Goal: Task Accomplishment & Management: Use online tool/utility

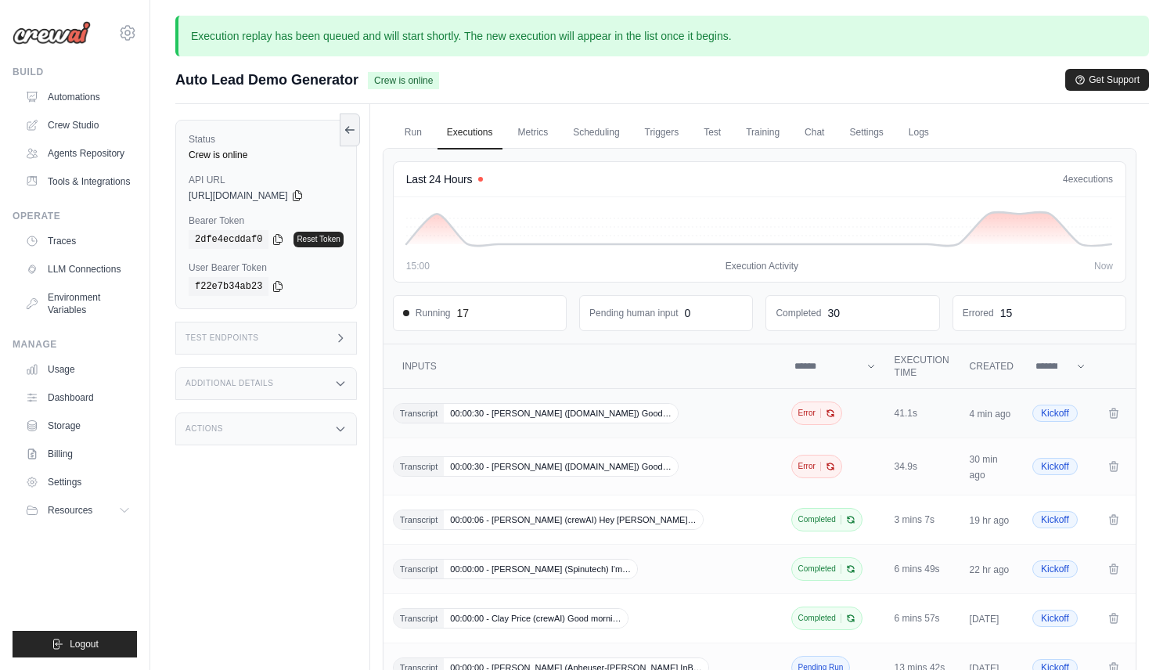
click at [662, 412] on div "Transcript 00:00:30 - Kenno Nagari (labatt.com) Good…" at bounding box center [584, 413] width 383 height 20
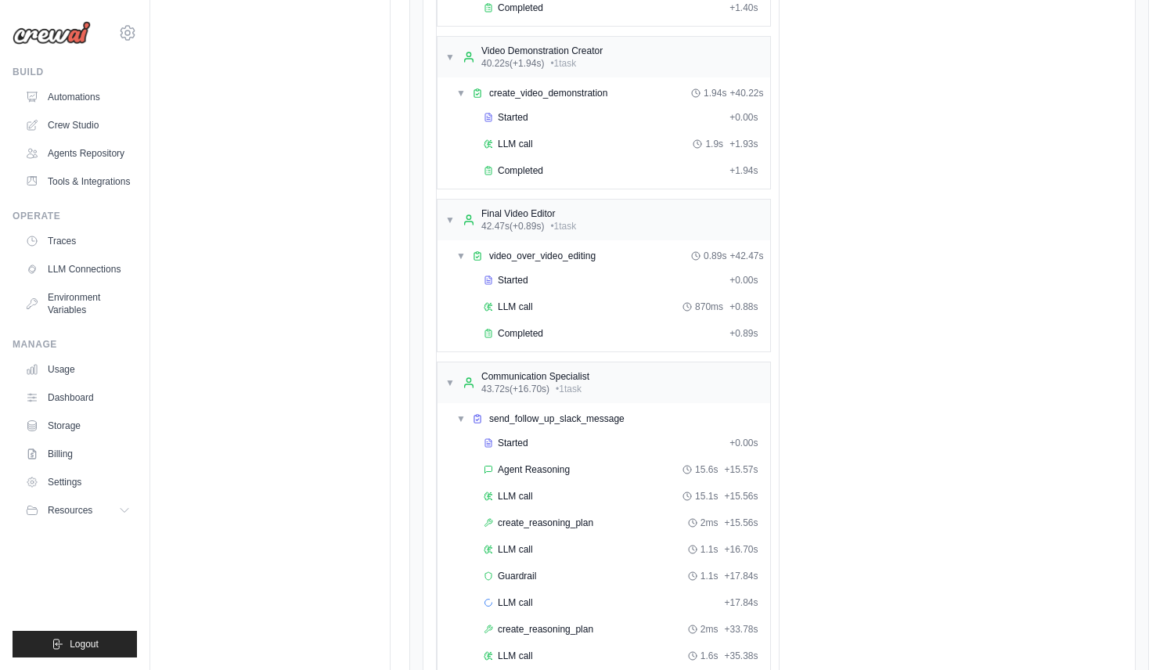
scroll to position [2311, 0]
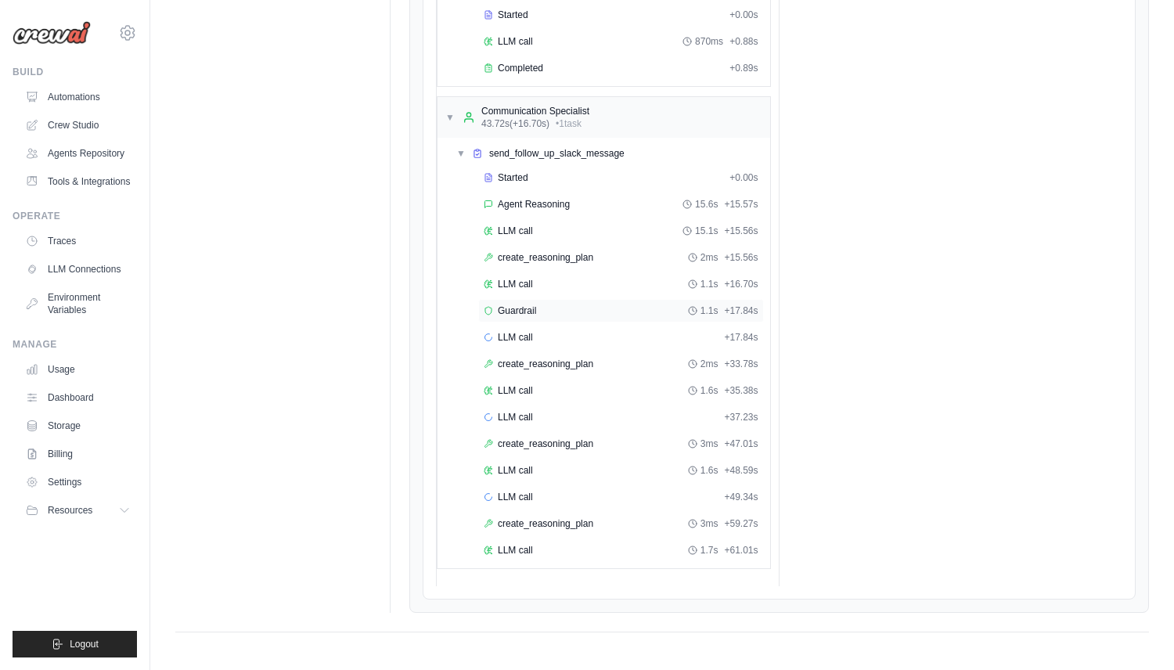
click at [575, 315] on div "Guardrail 1.1s + 17.84s" at bounding box center [621, 311] width 275 height 13
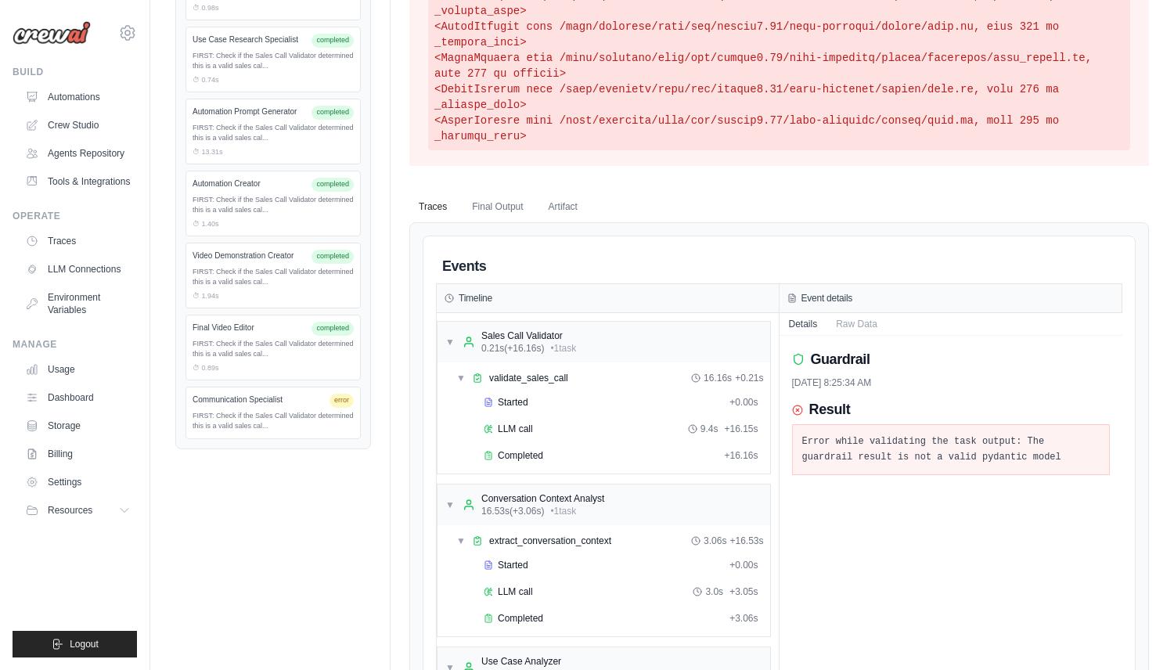
scroll to position [626, 0]
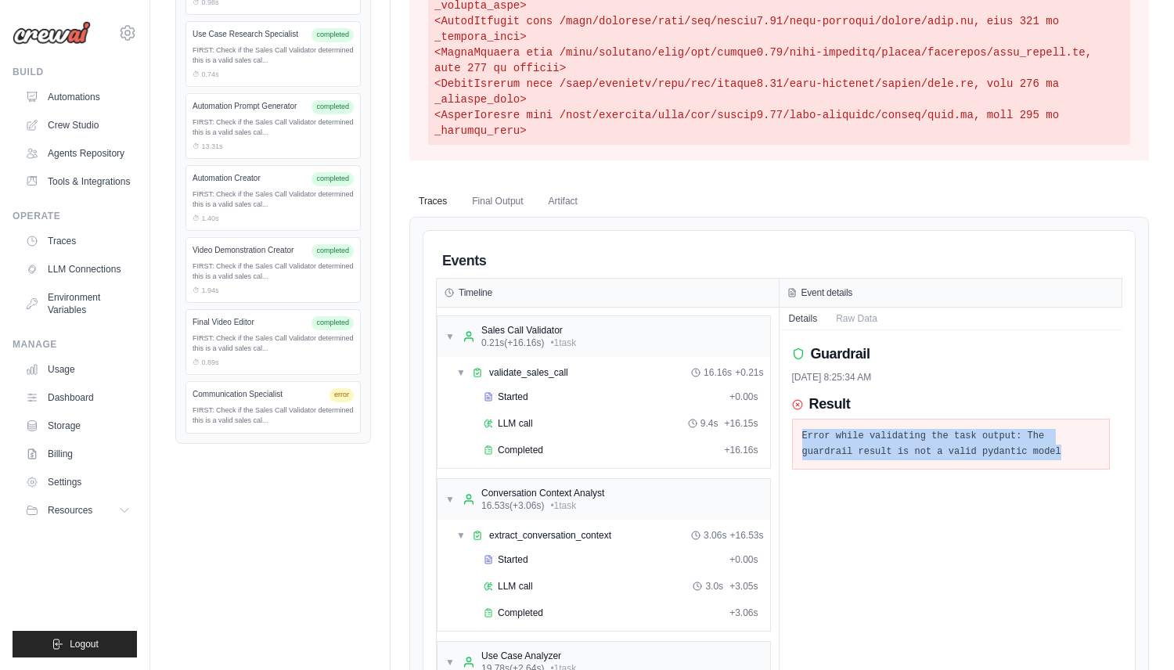
drag, startPoint x: 1088, startPoint y: 456, endPoint x: 791, endPoint y: 433, distance: 297.6
click at [792, 433] on div "Error while validating the task output: The guardrail result is not a valid pyd…" at bounding box center [951, 444] width 319 height 51
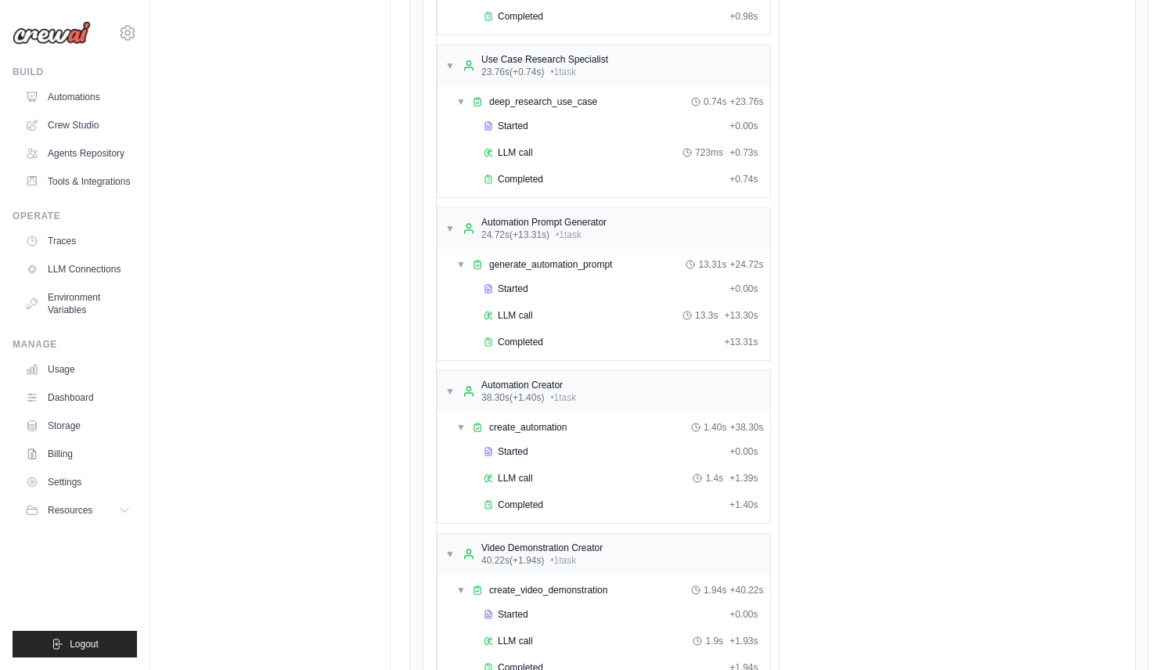
scroll to position [2311, 0]
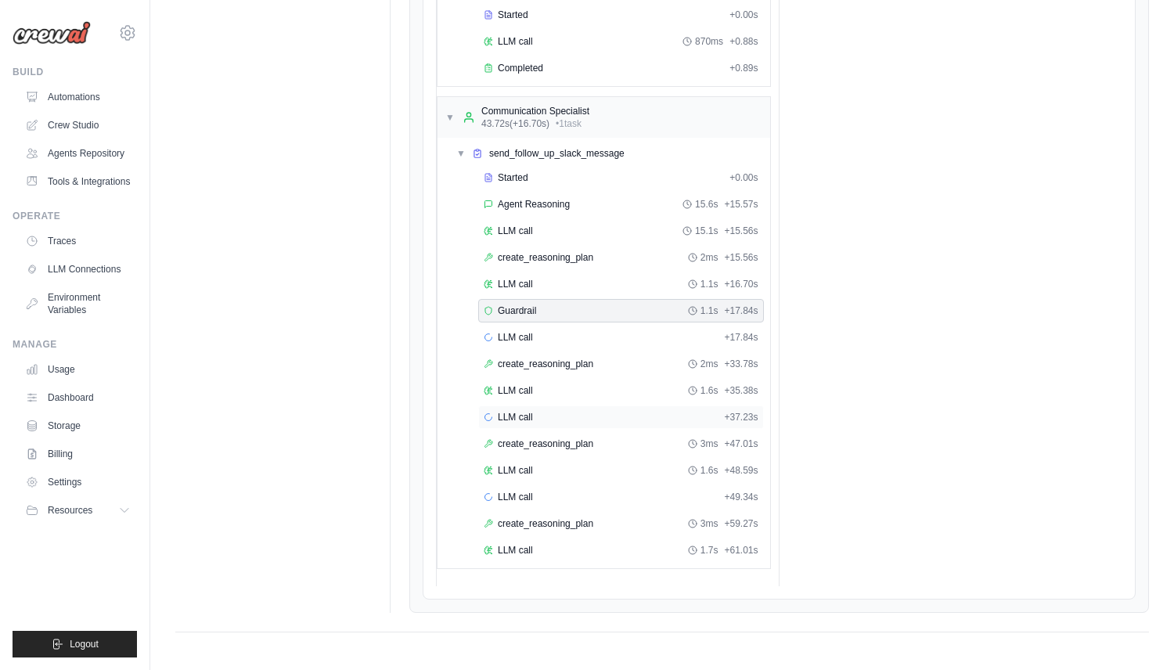
copy pre "Error while validating the task output: The guardrail result is not a valid pyd…"
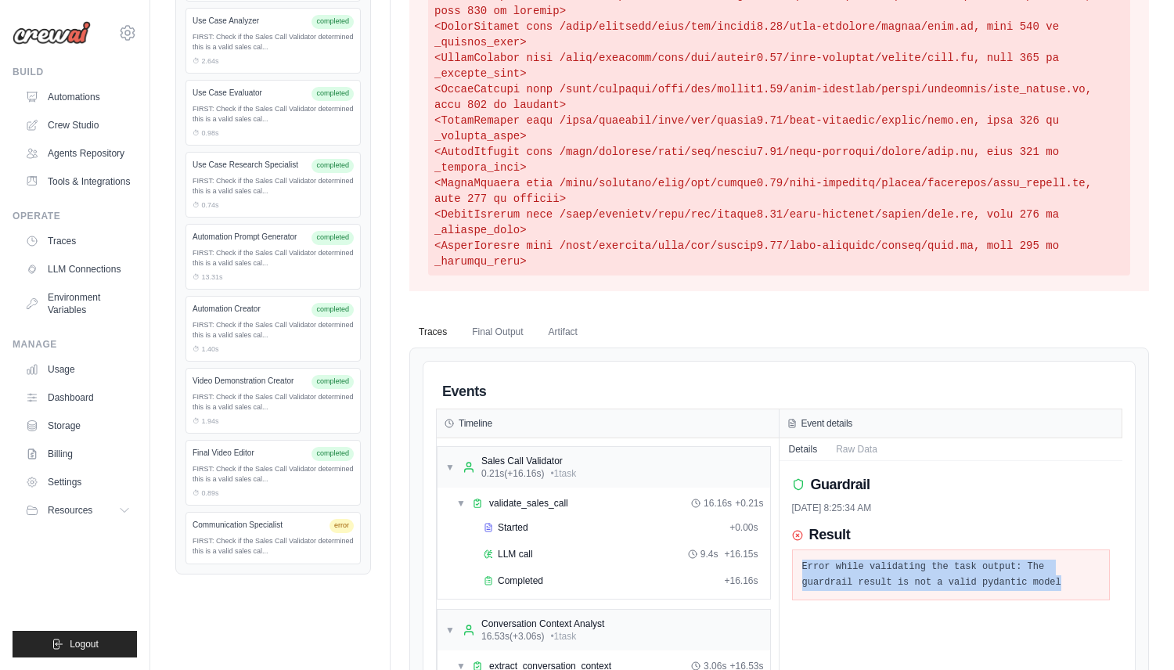
scroll to position [539, 0]
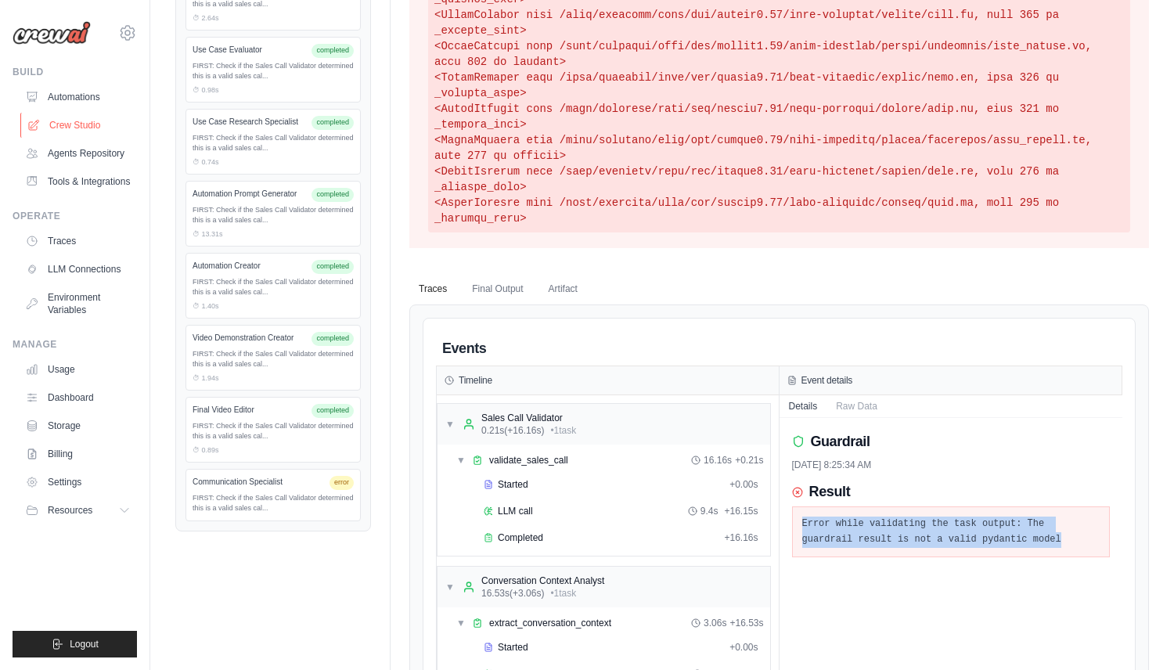
click at [72, 124] on link "Crew Studio" at bounding box center [79, 125] width 118 height 25
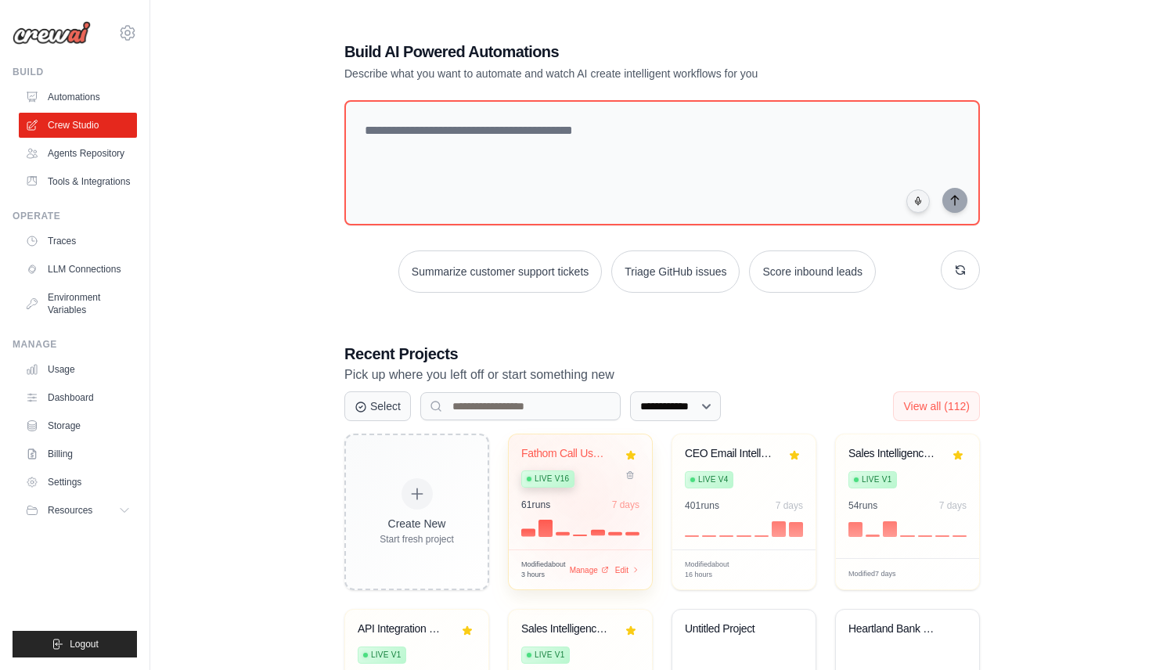
click at [597, 509] on div "61 run s 7 days" at bounding box center [580, 518] width 118 height 38
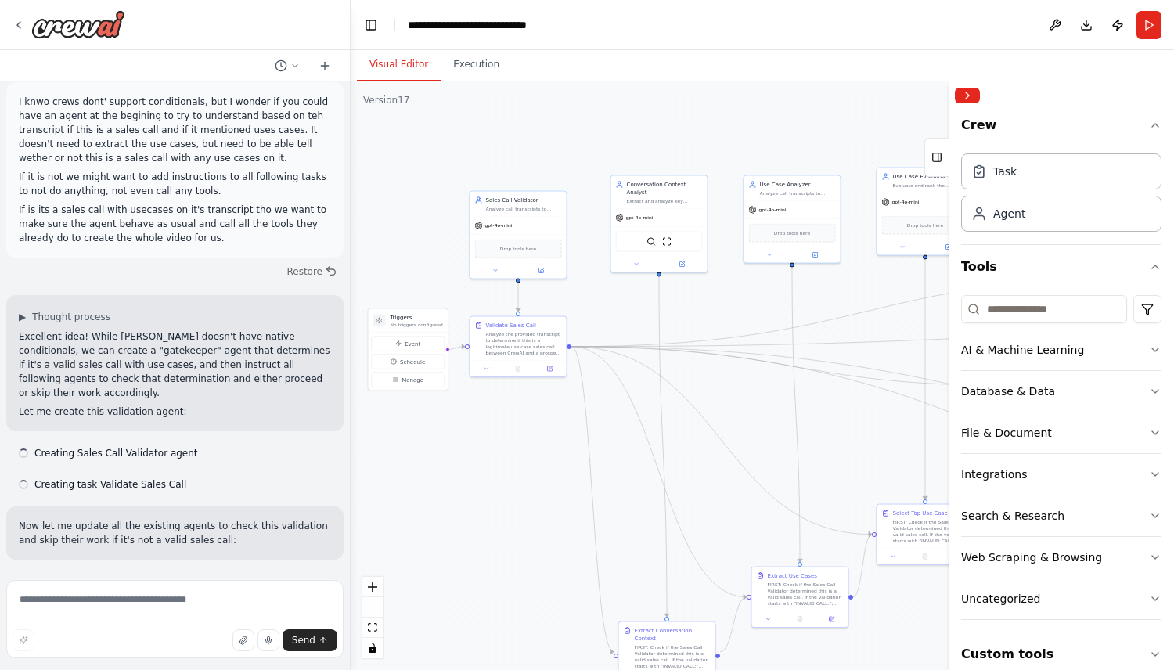
scroll to position [12045, 0]
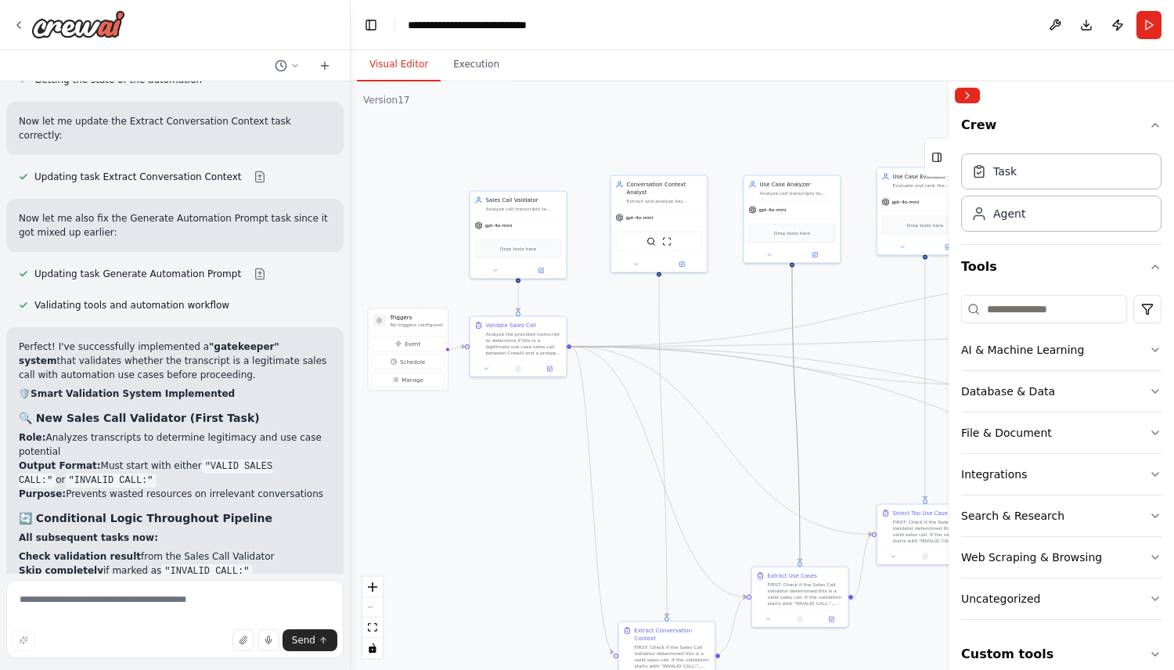
drag, startPoint x: 794, startPoint y: 442, endPoint x: 661, endPoint y: 422, distance: 134.6
click at [470, 222] on div ".deletable-edge-delete-btn { width: 20px; height: 20px; border: 0px solid #ffff…" at bounding box center [470, 222] width 0 height 0
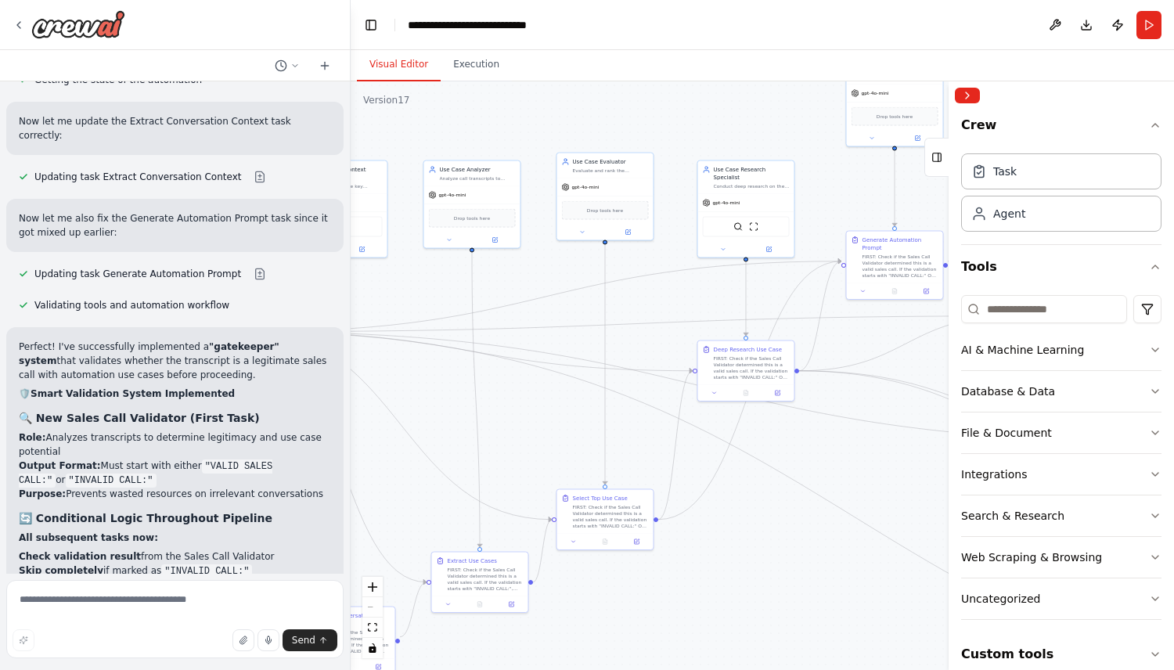
drag, startPoint x: 837, startPoint y: 442, endPoint x: 485, endPoint y: 438, distance: 352.3
click at [485, 427] on div ".deletable-edge-delete-btn { width: 20px; height: 20px; border: 0px solid #ffff…" at bounding box center [763, 375] width 824 height 589
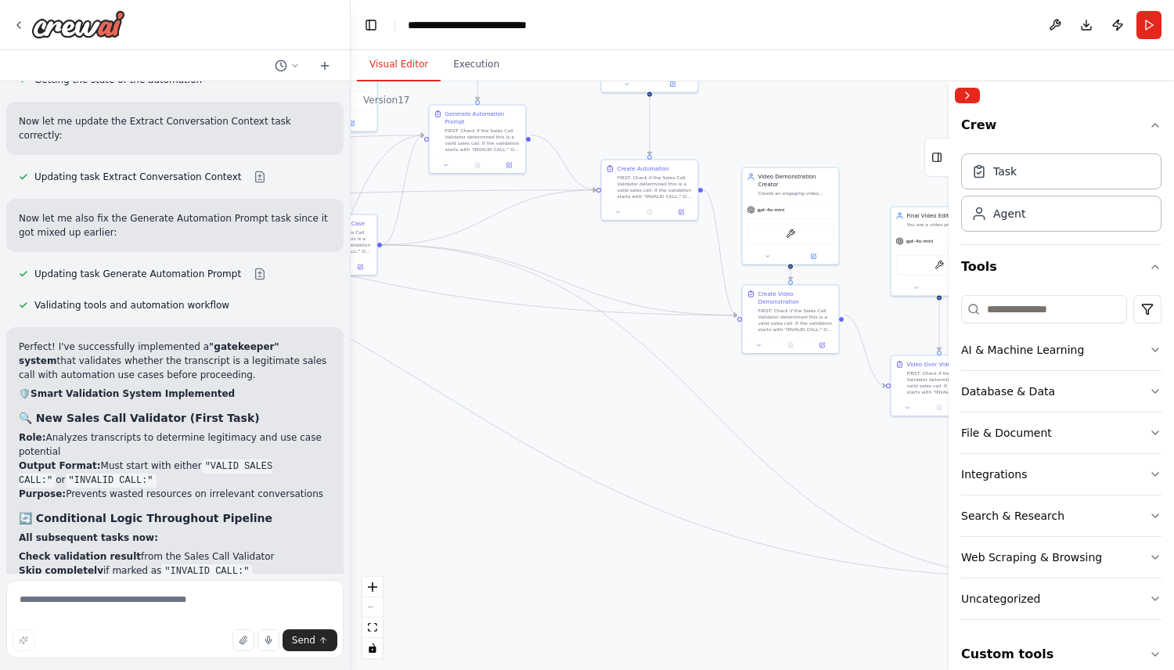
drag, startPoint x: 828, startPoint y: 439, endPoint x: 392, endPoint y: 294, distance: 459.7
click at [430, 312] on div ".deletable-edge-delete-btn { width: 20px; height: 20px; border: 0px solid #ffff…" at bounding box center [763, 375] width 824 height 589
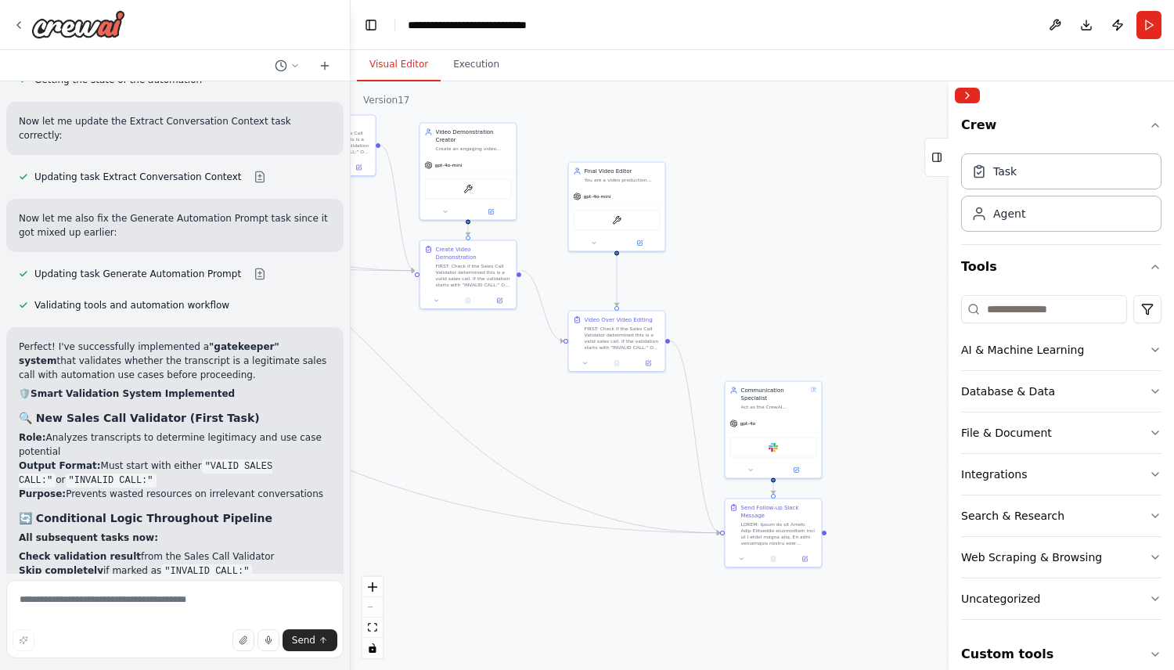
drag, startPoint x: 776, startPoint y: 394, endPoint x: 383, endPoint y: 329, distance: 398.3
click at [383, 329] on div ".deletable-edge-delete-btn { width: 20px; height: 20px; border: 0px solid #ffff…" at bounding box center [763, 375] width 824 height 589
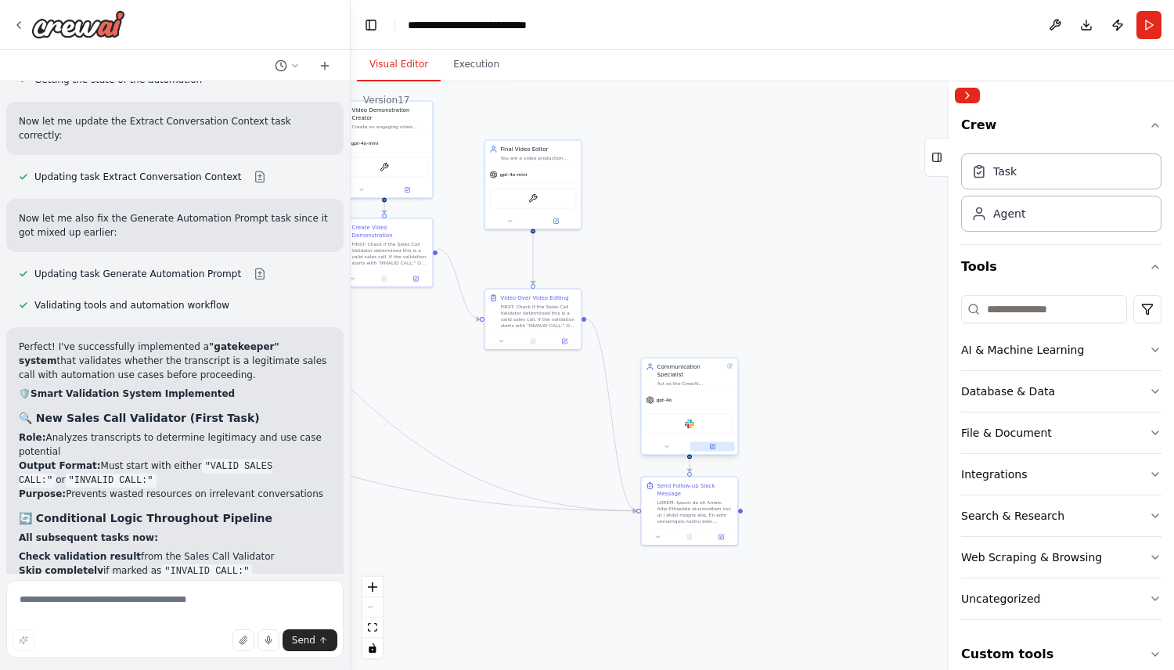
click at [713, 446] on icon at bounding box center [714, 446] width 4 height 4
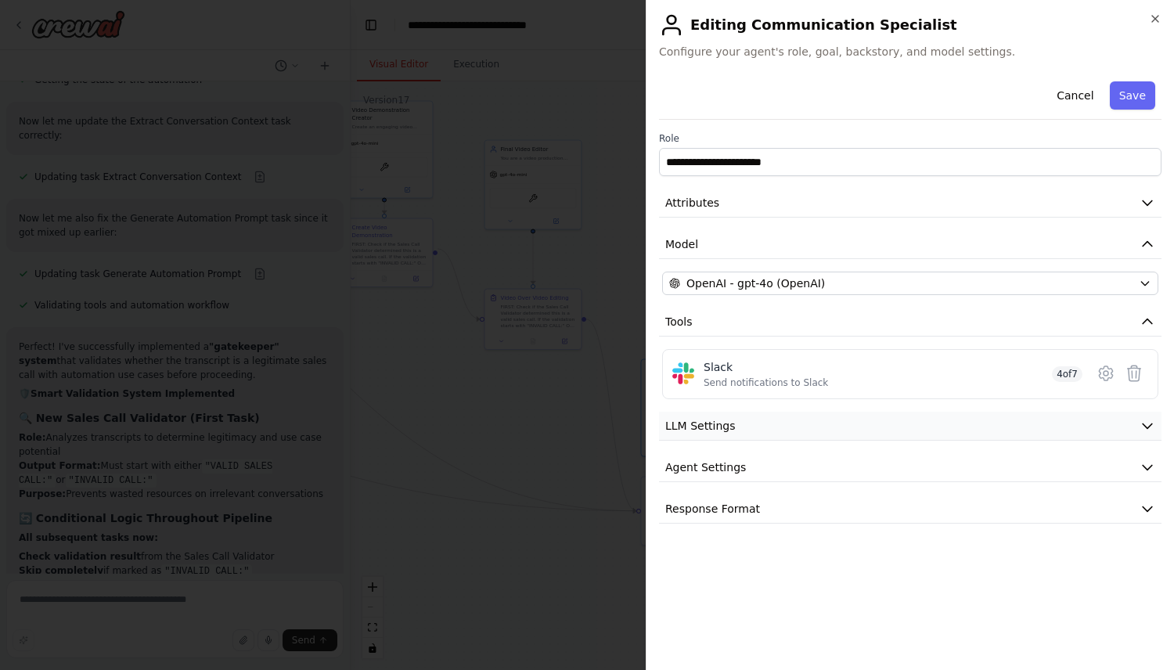
click at [783, 427] on button "LLM Settings" at bounding box center [910, 426] width 503 height 29
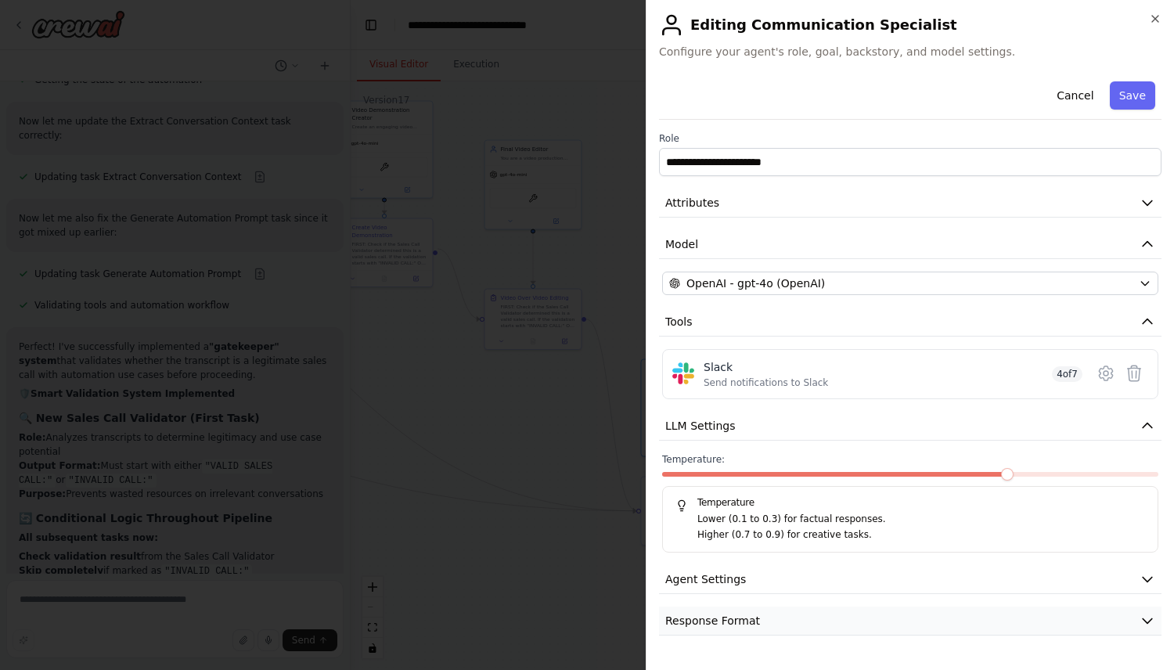
click at [752, 625] on span "Response Format" at bounding box center [712, 621] width 95 height 16
select select "*******"
click at [753, 587] on button "Agent Settings" at bounding box center [910, 579] width 503 height 29
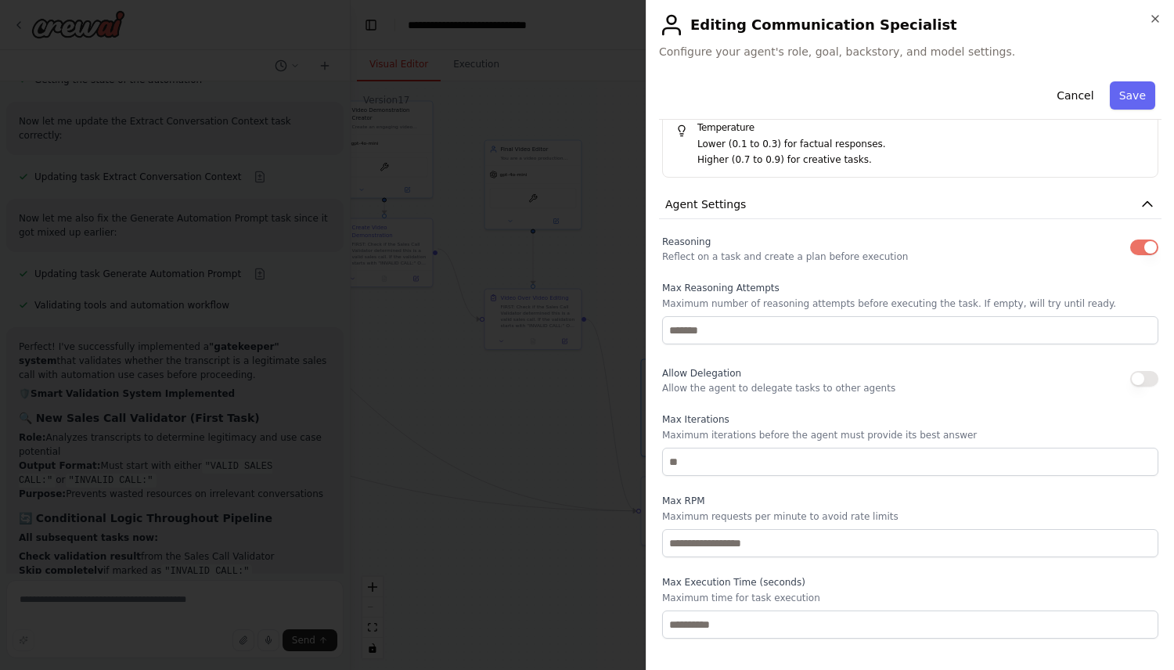
scroll to position [369, 0]
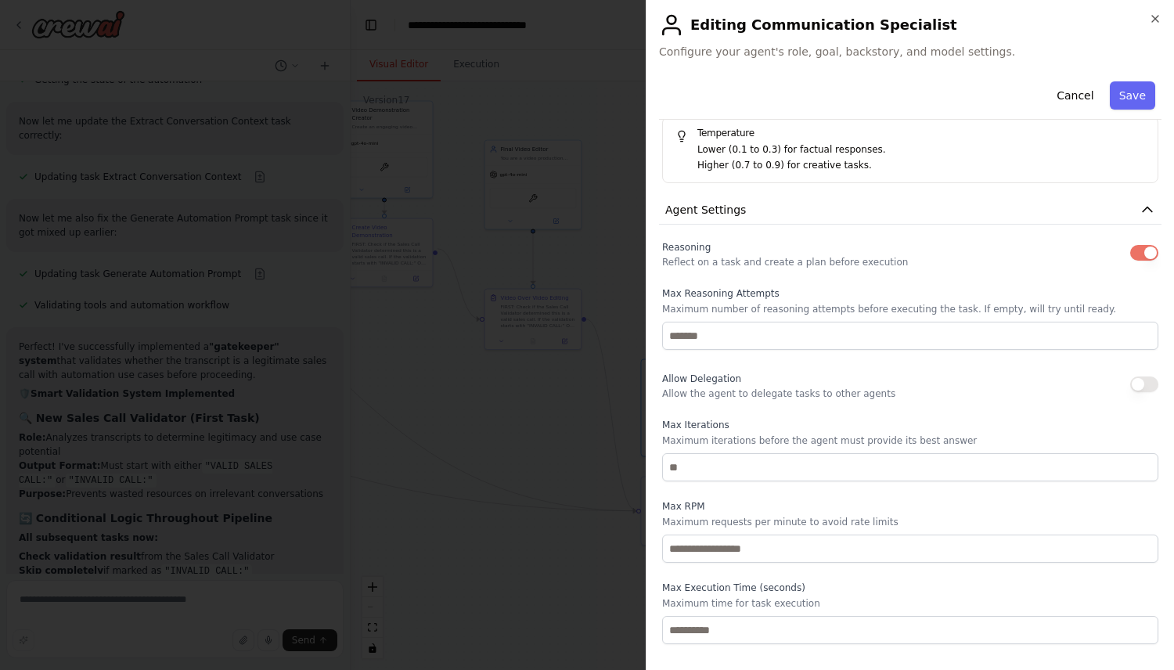
click at [1141, 254] on button "button" at bounding box center [1144, 253] width 28 height 16
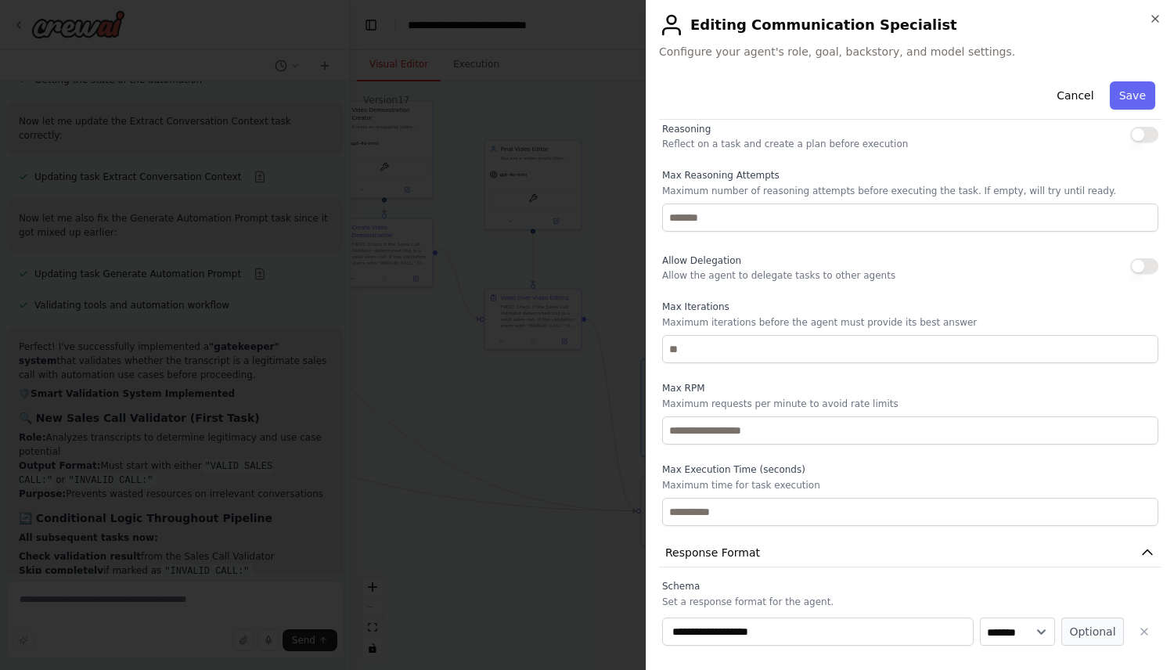
scroll to position [606, 0]
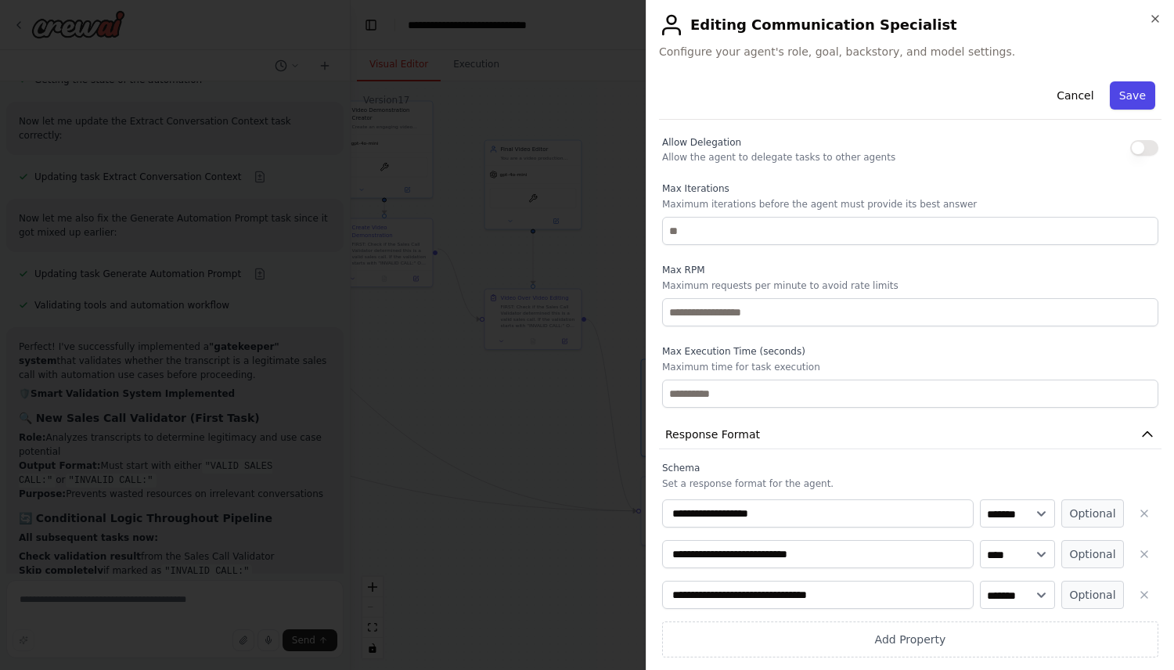
click at [1133, 97] on button "Save" at bounding box center [1132, 95] width 45 height 28
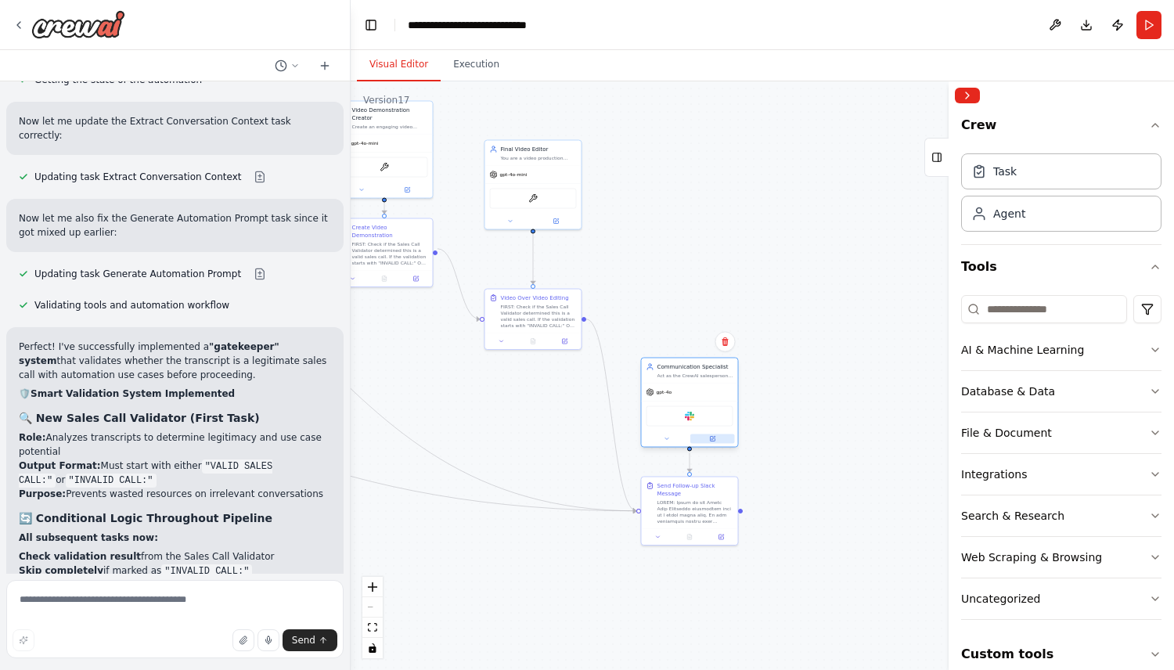
click at [712, 438] on icon at bounding box center [712, 439] width 5 height 5
click at [722, 538] on icon at bounding box center [721, 535] width 5 height 5
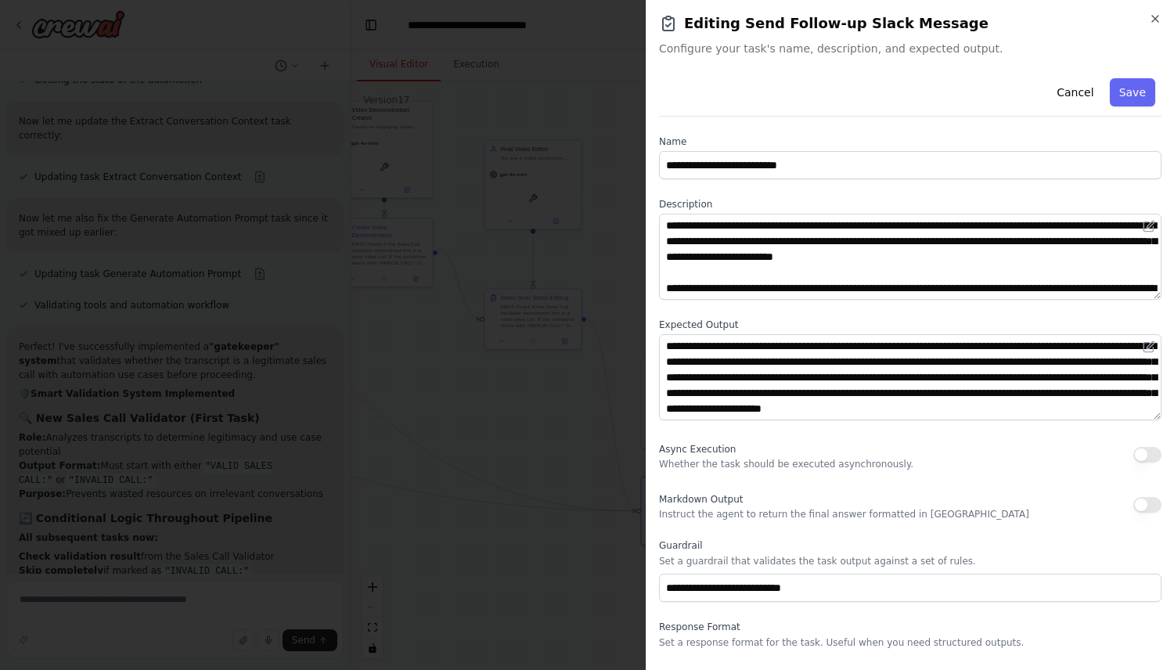
scroll to position [37, 0]
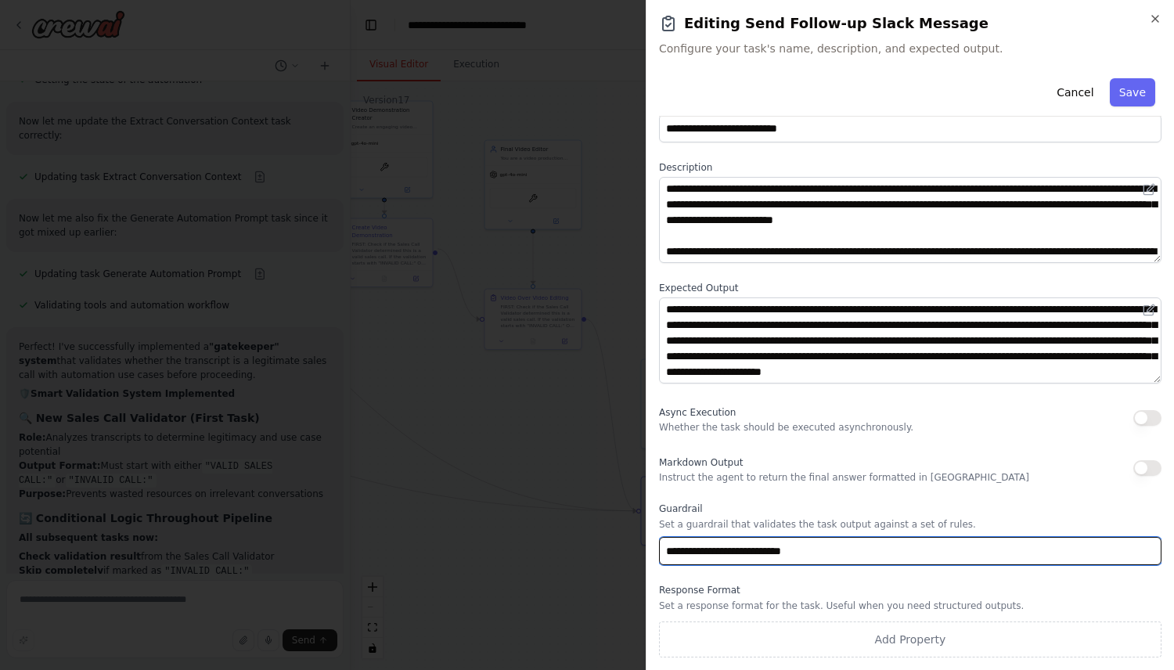
click at [831, 548] on input "**********" at bounding box center [910, 551] width 503 height 28
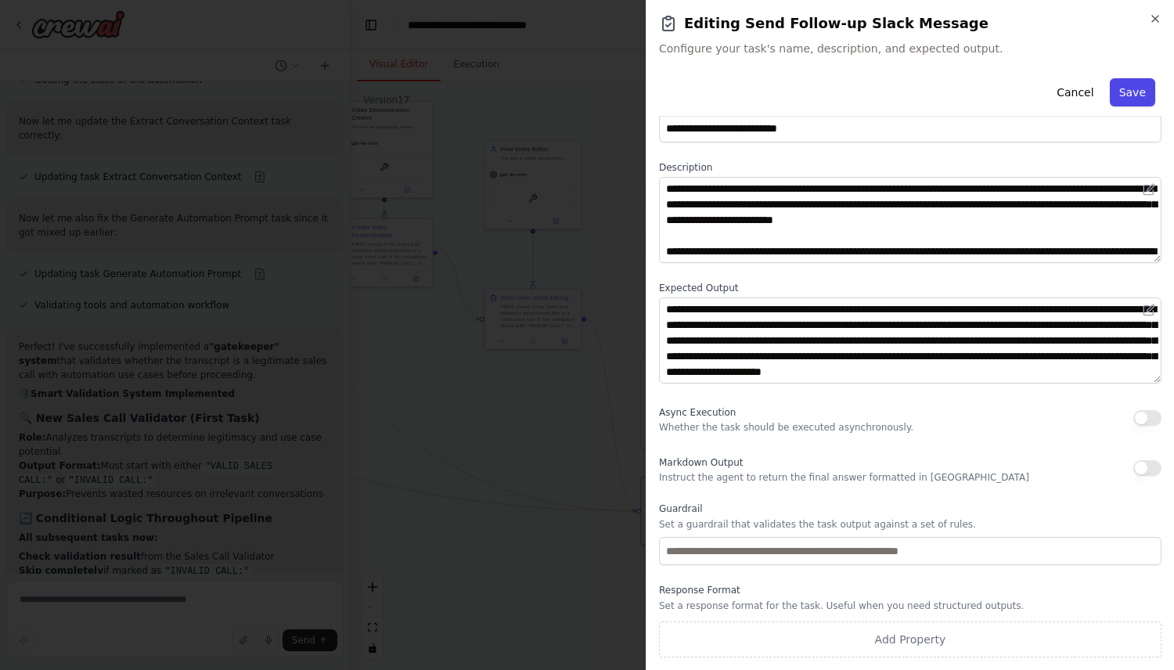
click at [1144, 93] on button "Save" at bounding box center [1132, 92] width 45 height 28
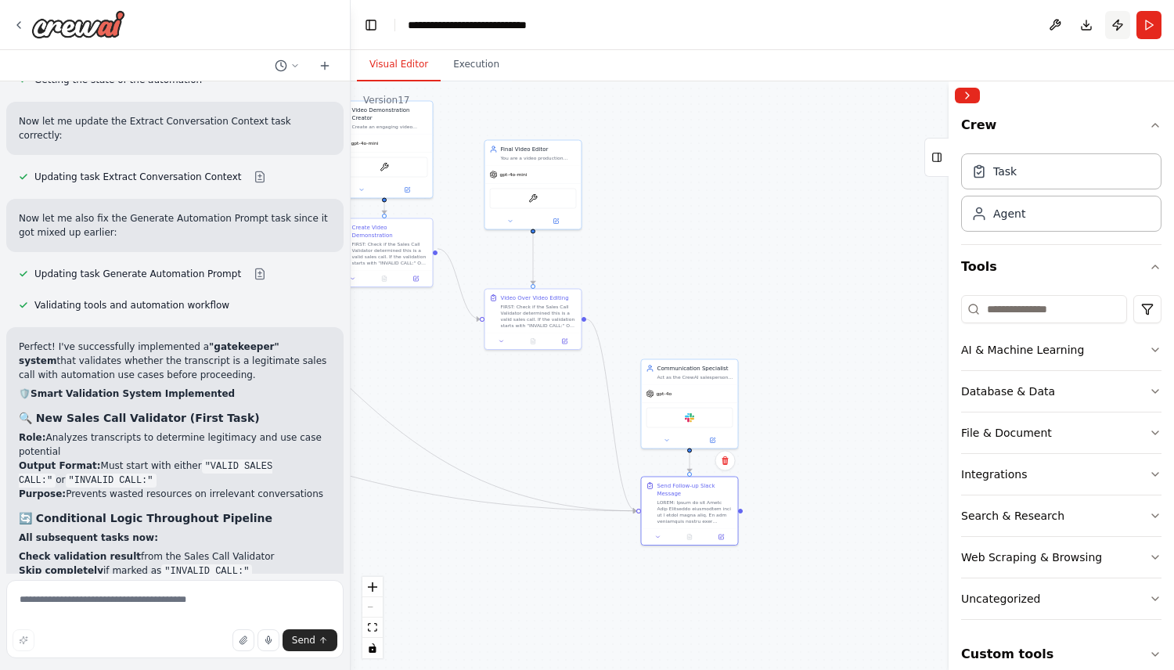
click at [1108, 29] on button "Publish" at bounding box center [1117, 25] width 25 height 28
click at [874, 239] on div ".deletable-edge-delete-btn { width: 20px; height: 20px; border: 0px solid #ffff…" at bounding box center [763, 375] width 824 height 589
click at [845, 261] on div ".deletable-edge-delete-btn { width: 20px; height: 20px; border: 0px solid #ffff…" at bounding box center [763, 375] width 824 height 589
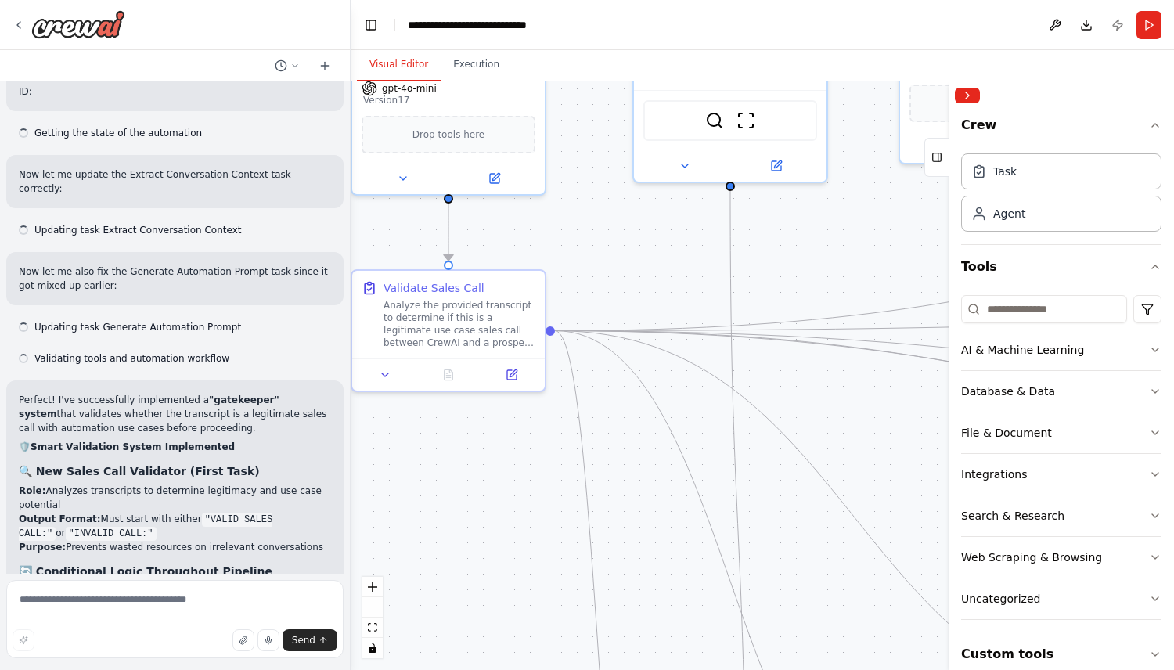
scroll to position [12045, 0]
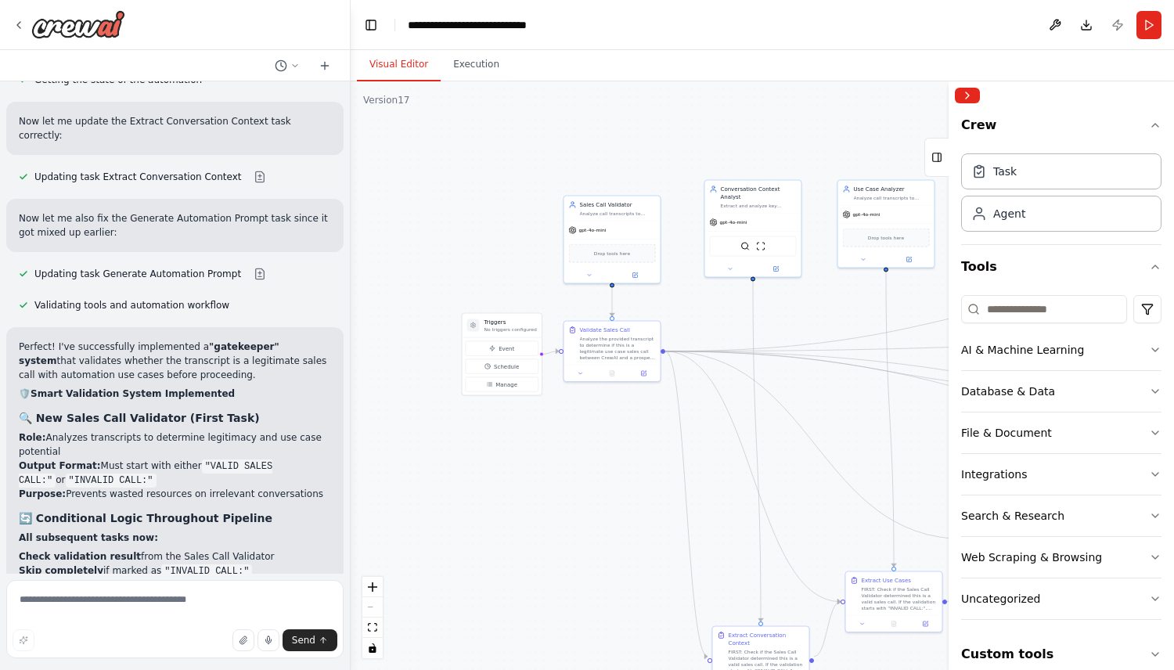
drag, startPoint x: 802, startPoint y: 393, endPoint x: 284, endPoint y: 319, distance: 523.5
click at [289, 319] on div "Create me a crew that will pull a transcript of a recroding from a fathom call.…" at bounding box center [587, 335] width 1174 height 670
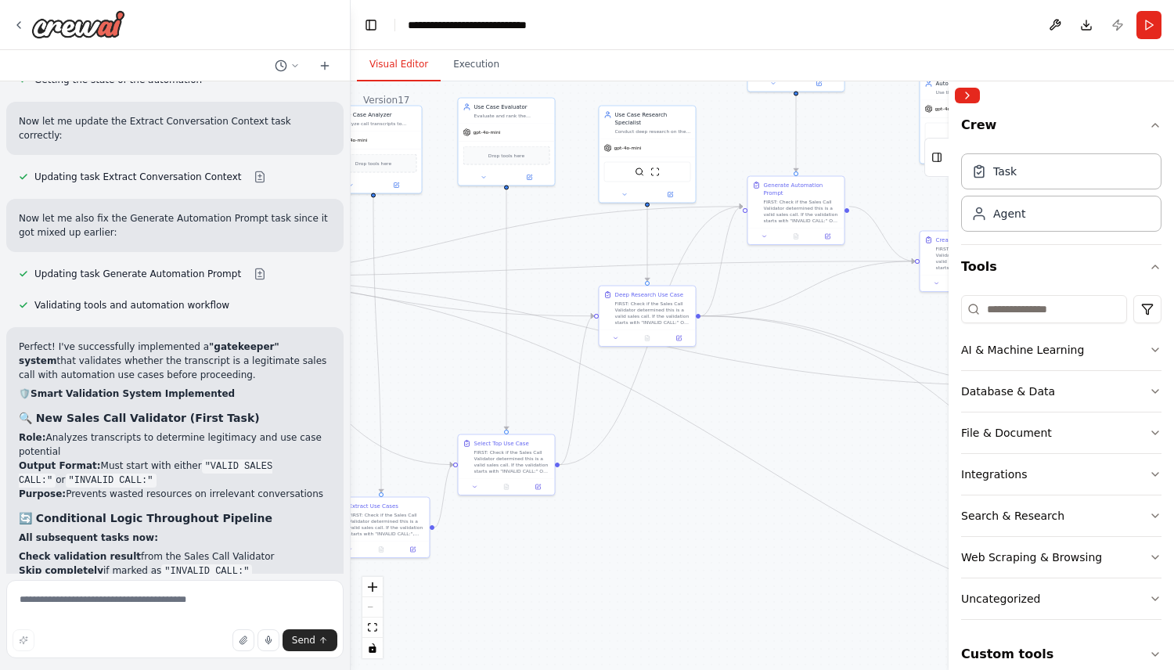
drag, startPoint x: 741, startPoint y: 542, endPoint x: 341, endPoint y: 395, distance: 426.2
click at [359, 400] on div ".deletable-edge-delete-btn { width: 20px; height: 20px; border: 0px solid #ffff…" at bounding box center [763, 375] width 824 height 589
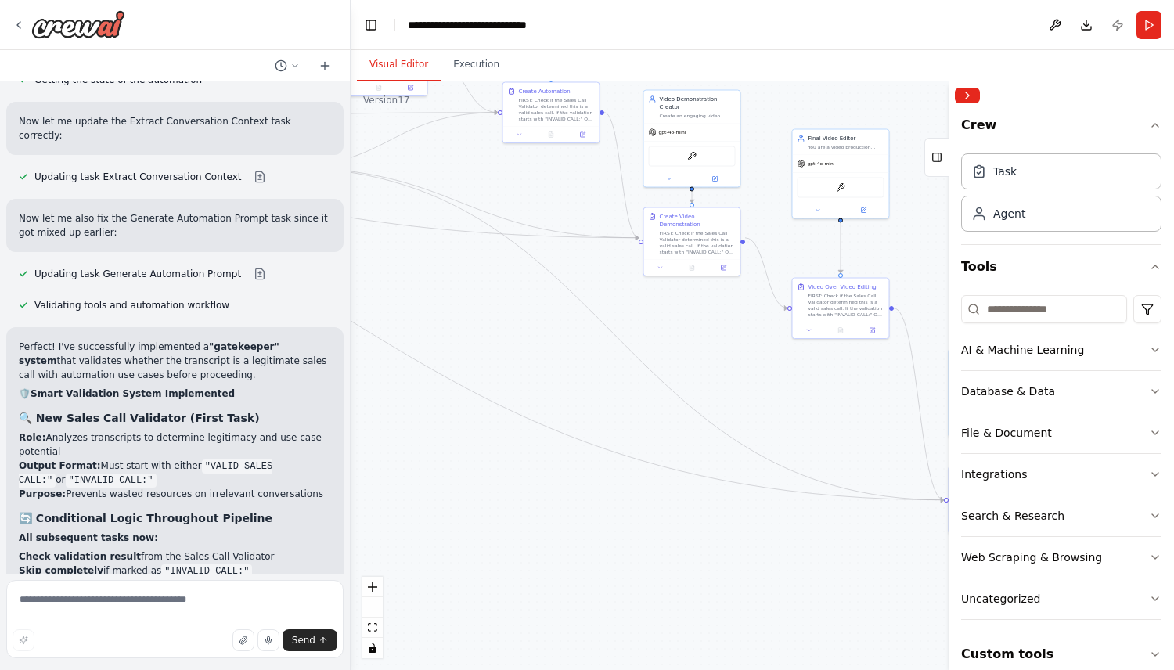
drag, startPoint x: 719, startPoint y: 463, endPoint x: 319, endPoint y: 283, distance: 439.7
click at [330, 288] on div "Create me a crew that will pull a transcript of a recroding from a fathom call.…" at bounding box center [587, 335] width 1174 height 670
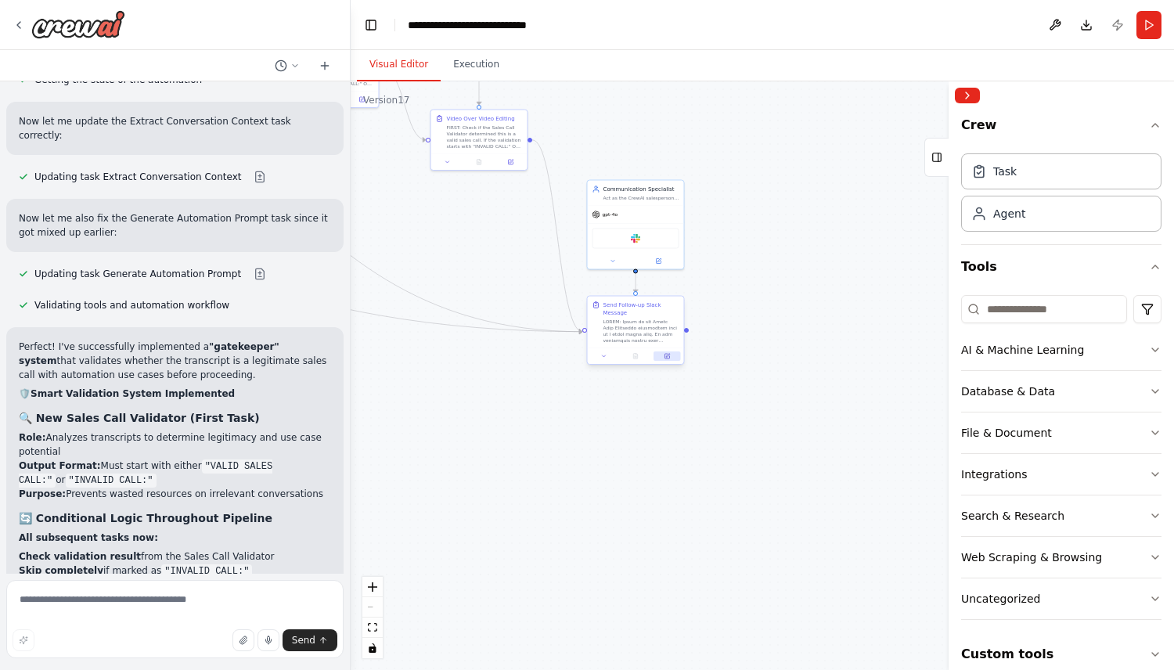
click at [665, 354] on icon at bounding box center [667, 356] width 5 height 5
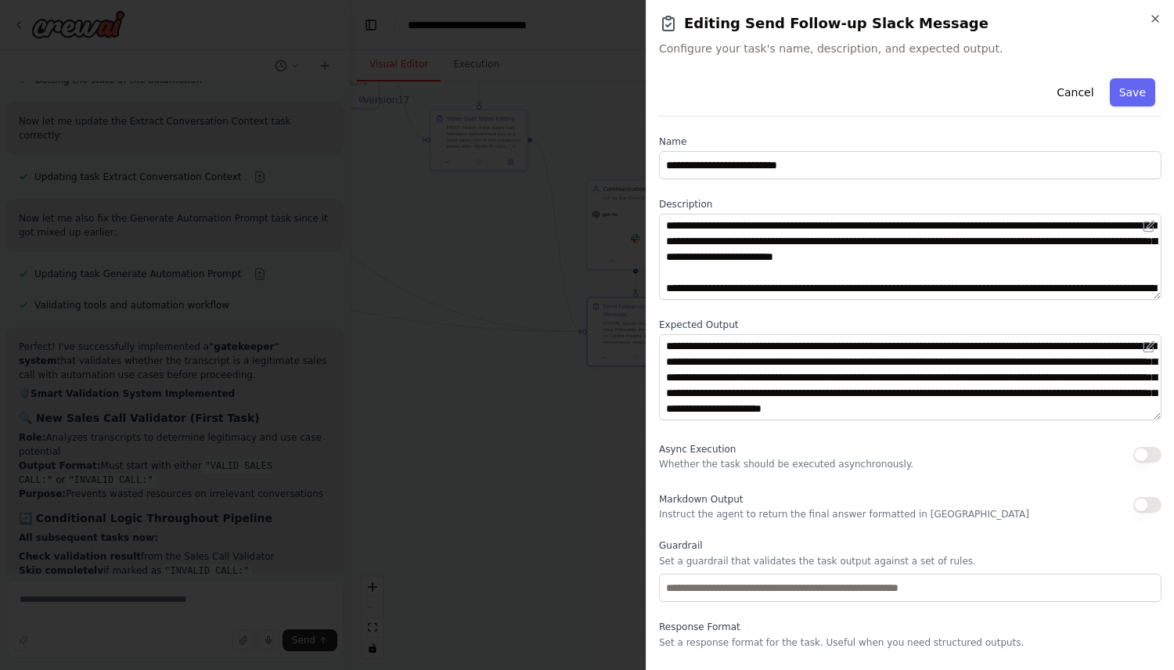
scroll to position [37, 0]
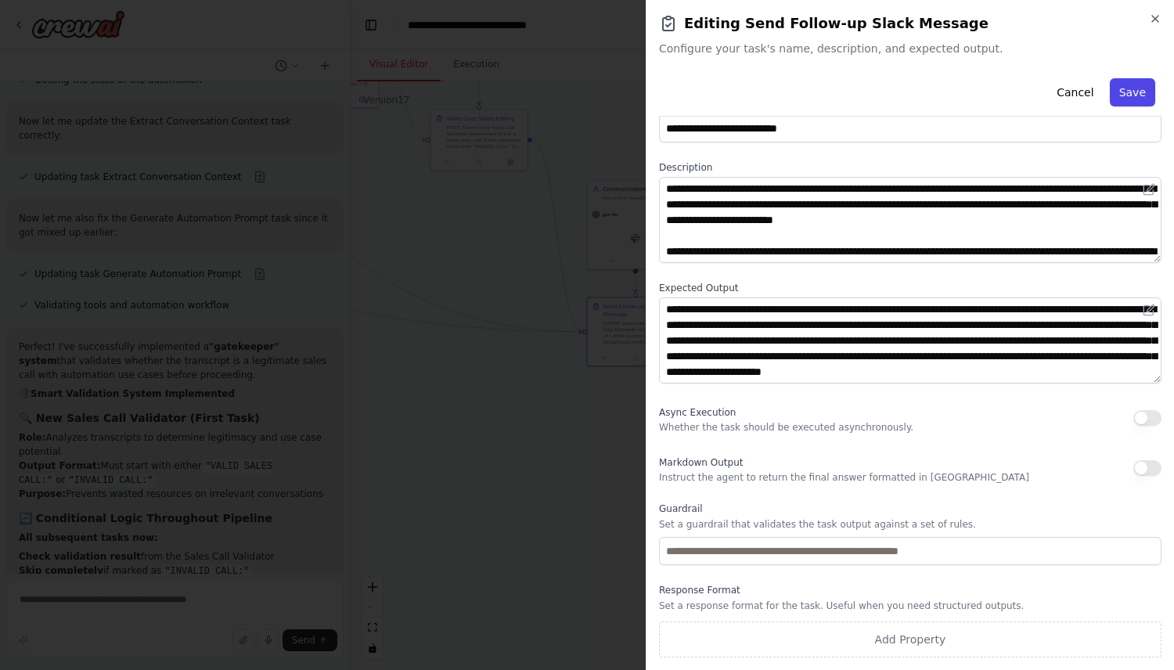
click at [1131, 93] on button "Save" at bounding box center [1132, 92] width 45 height 28
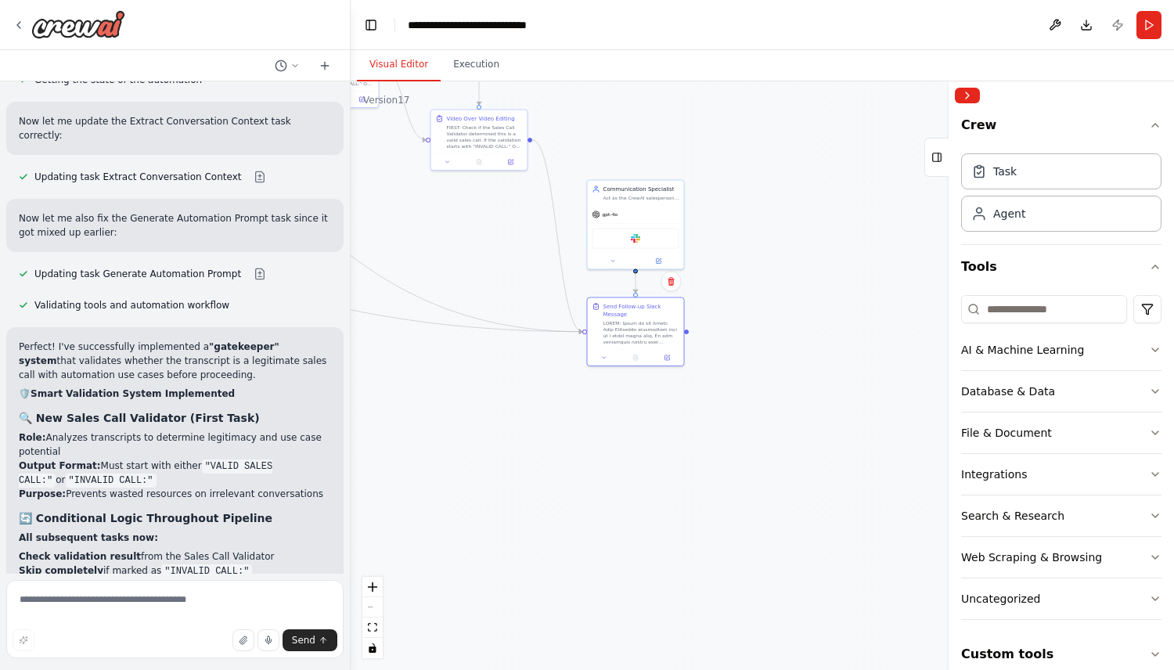
click at [1117, 22] on header "**********" at bounding box center [763, 25] width 824 height 50
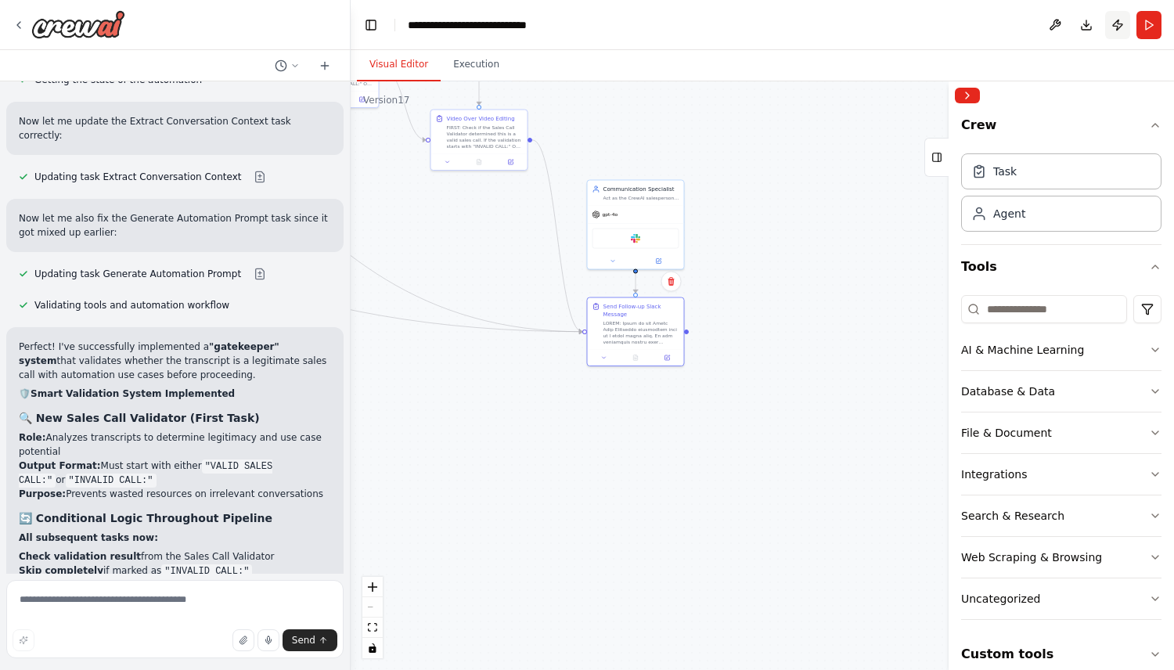
click at [1114, 20] on button "Publish" at bounding box center [1117, 25] width 25 height 28
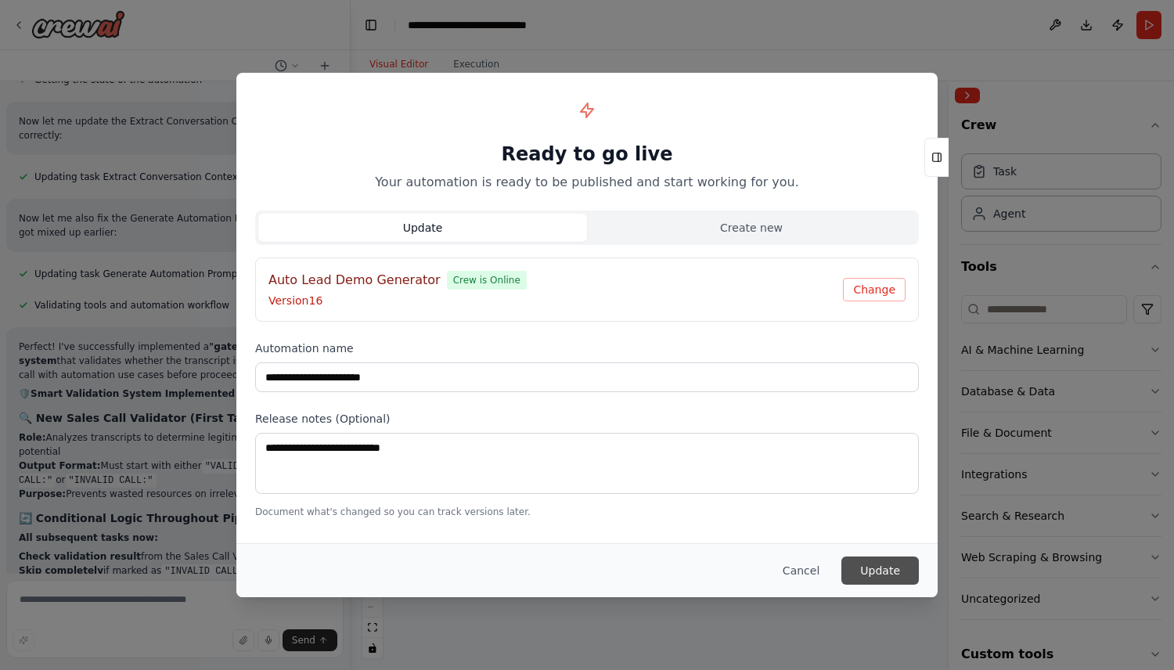
click at [892, 567] on button "Update" at bounding box center [880, 571] width 77 height 28
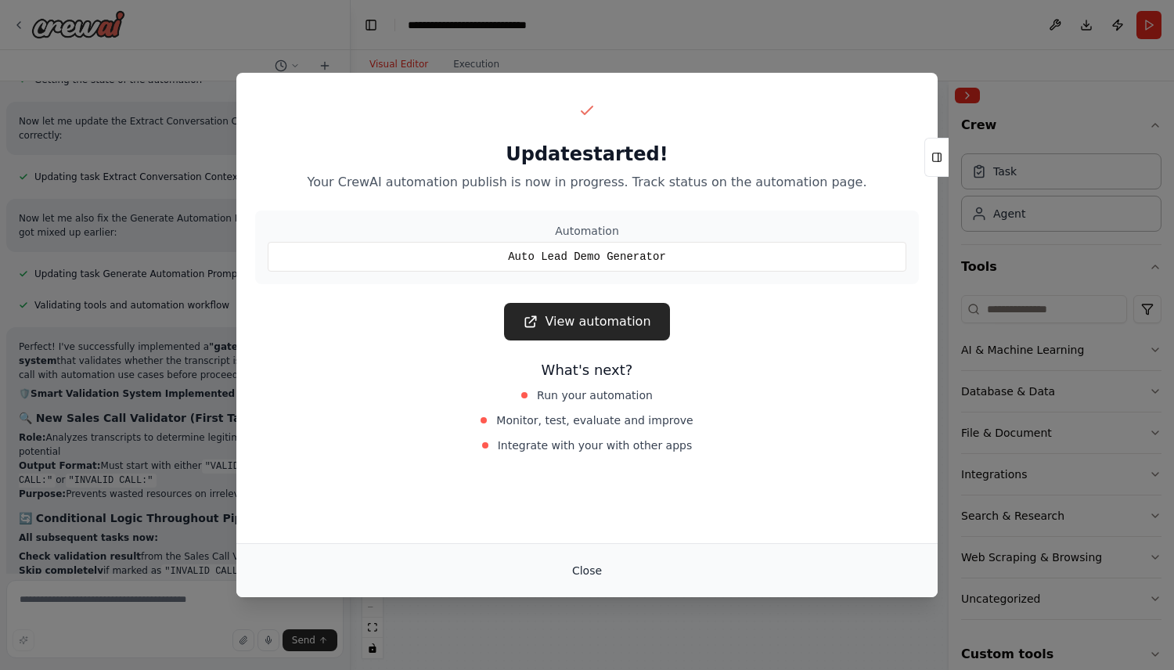
click at [578, 570] on button "Close" at bounding box center [587, 571] width 55 height 28
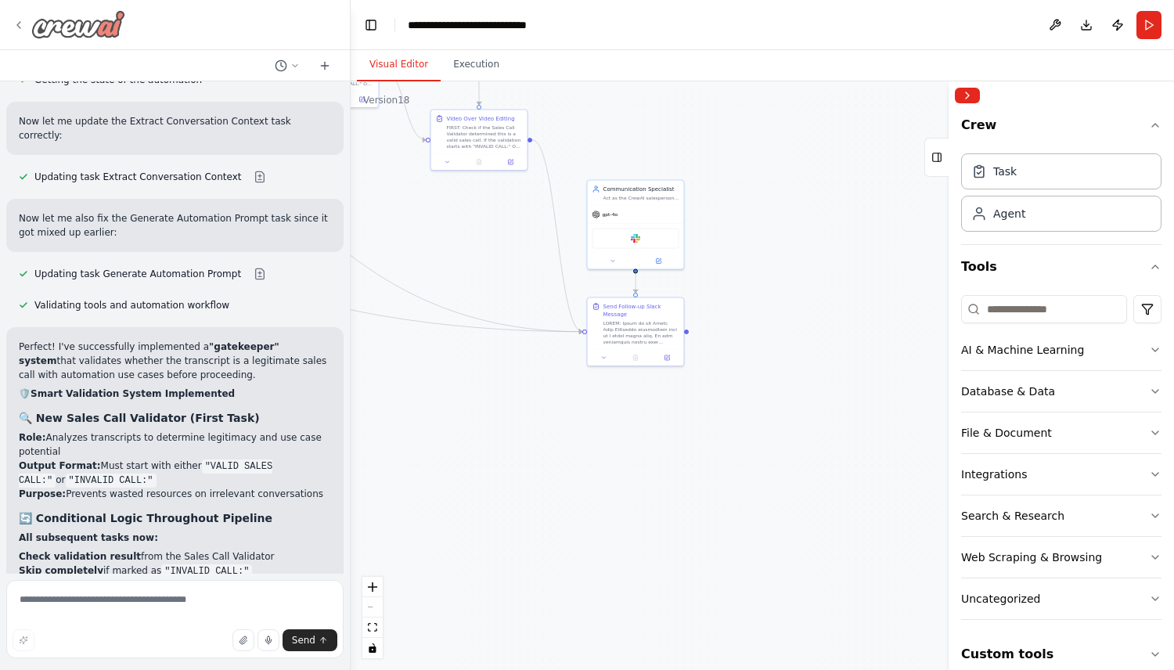
click at [18, 13] on div at bounding box center [69, 24] width 113 height 28
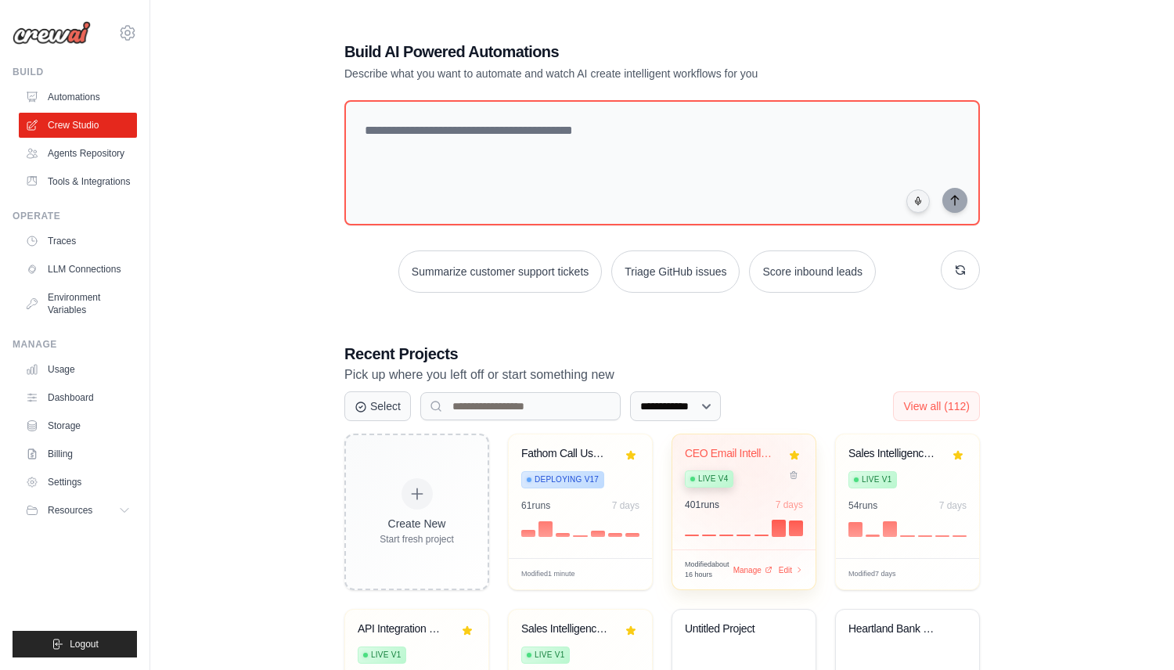
click at [762, 470] on div "Live v4" at bounding box center [732, 477] width 95 height 21
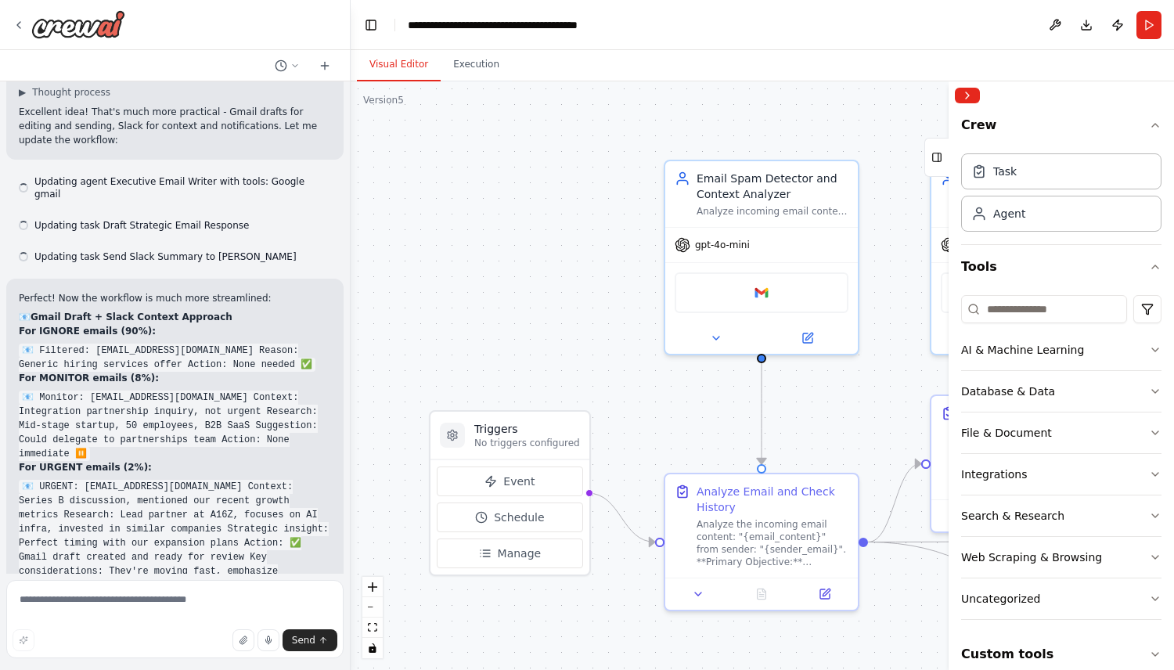
scroll to position [4011, 0]
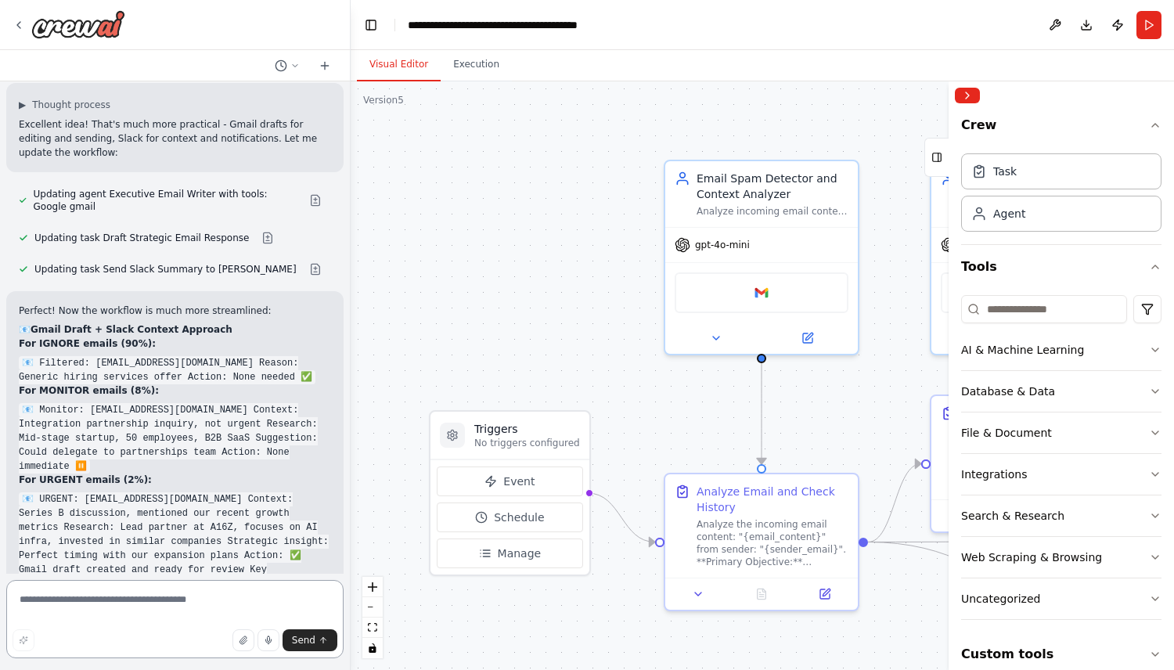
click at [232, 607] on textarea at bounding box center [174, 619] width 337 height 78
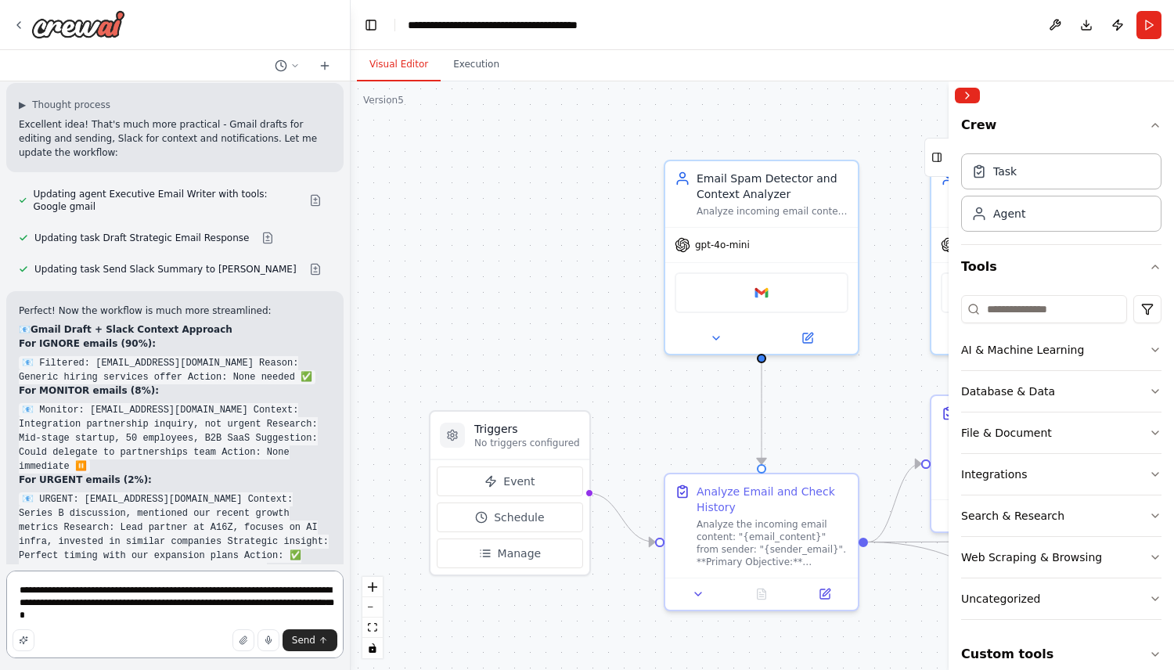
click at [288, 603] on textarea "**********" at bounding box center [174, 615] width 337 height 88
click at [242, 607] on textarea "**********" at bounding box center [174, 615] width 337 height 88
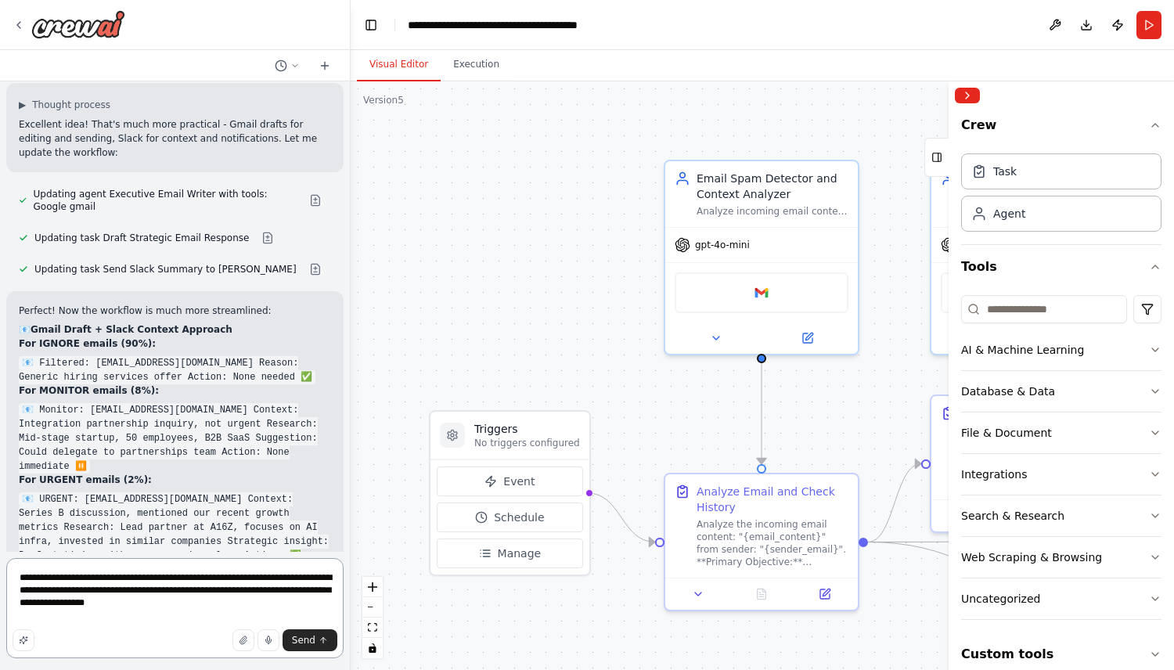
type textarea "**********"
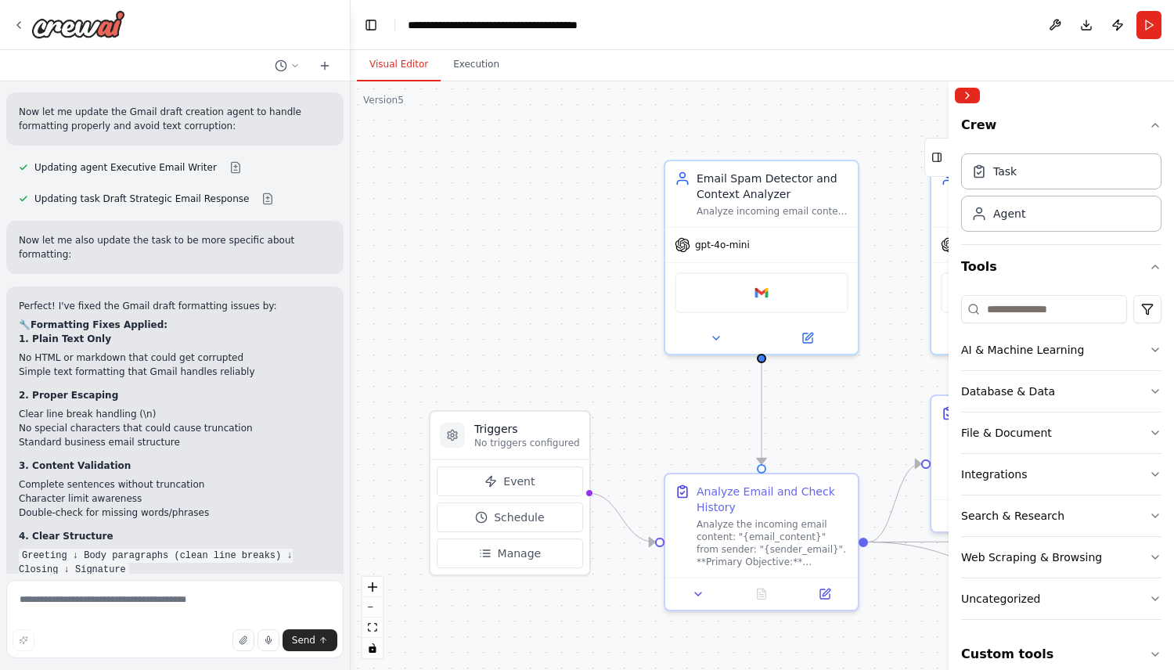
scroll to position [4965, 0]
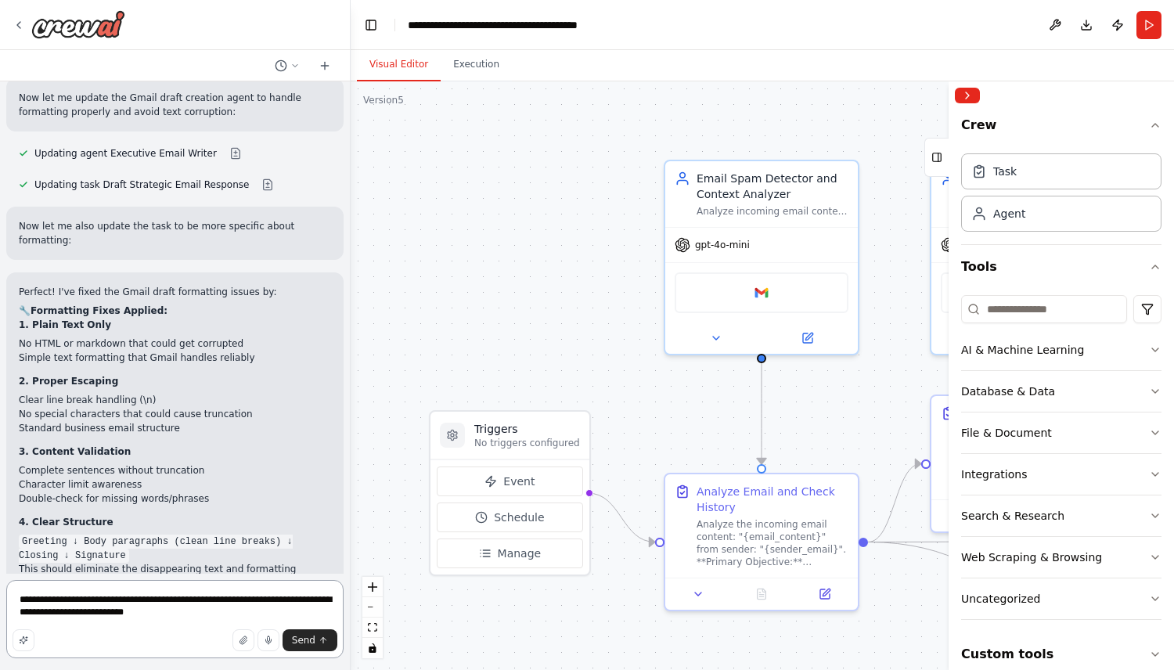
type textarea "**********"
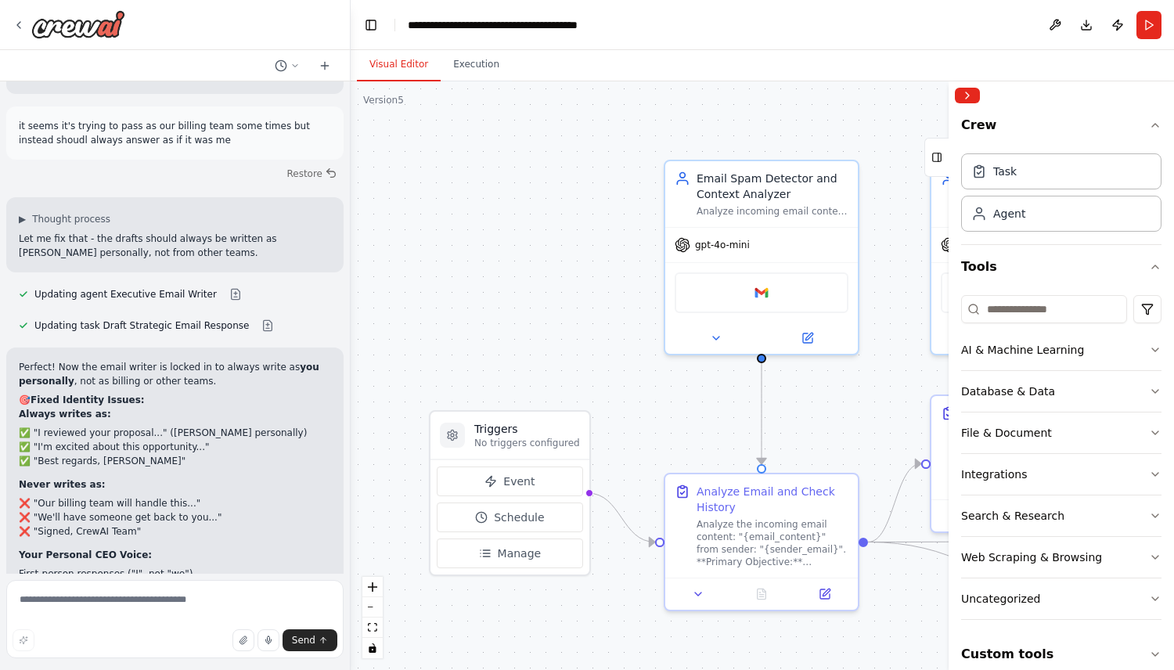
scroll to position [5582, 0]
